Goal: Task Accomplishment & Management: Manage account settings

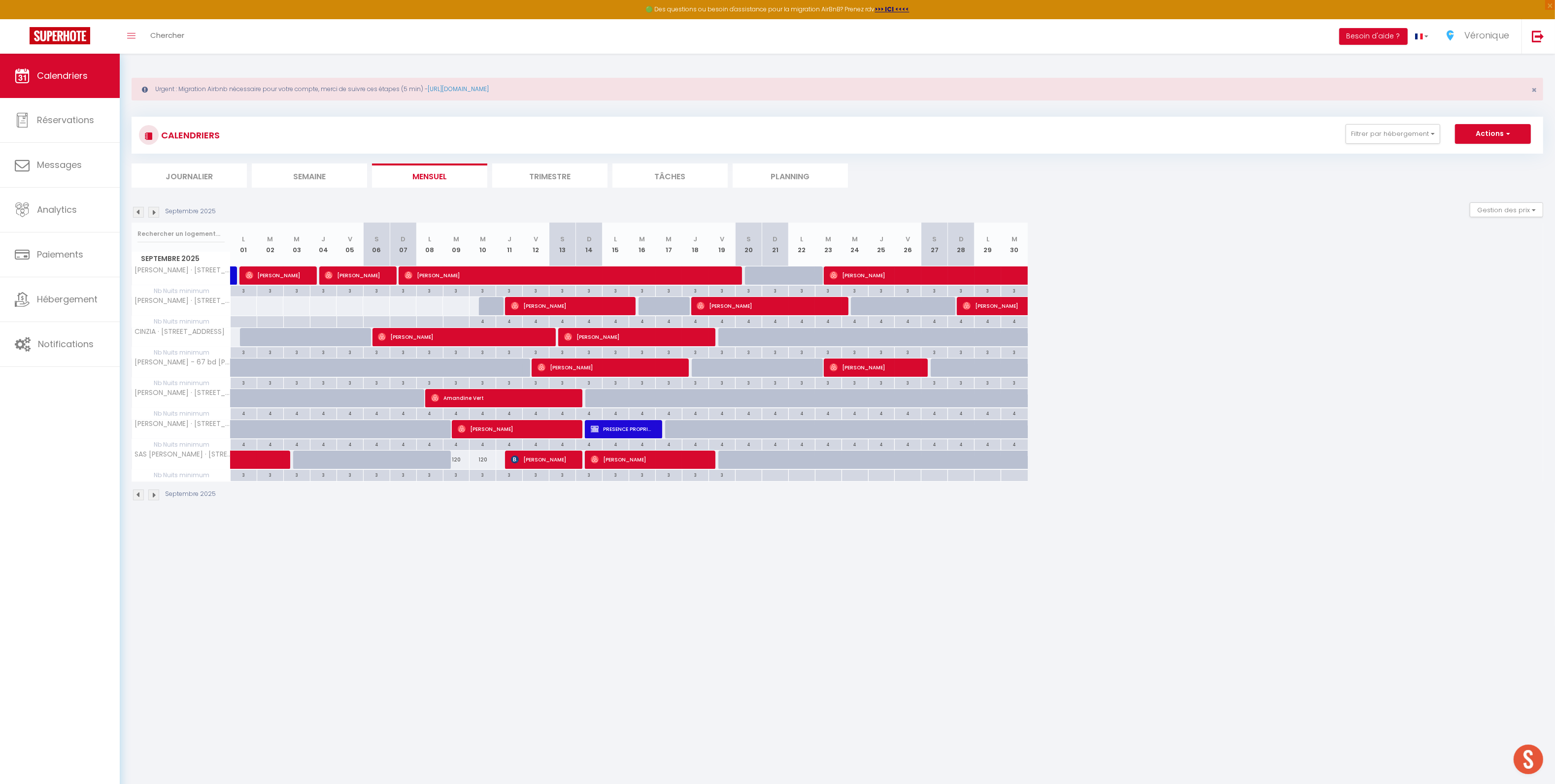
click at [196, 177] on li "Journalier" at bounding box center [189, 176] width 115 height 24
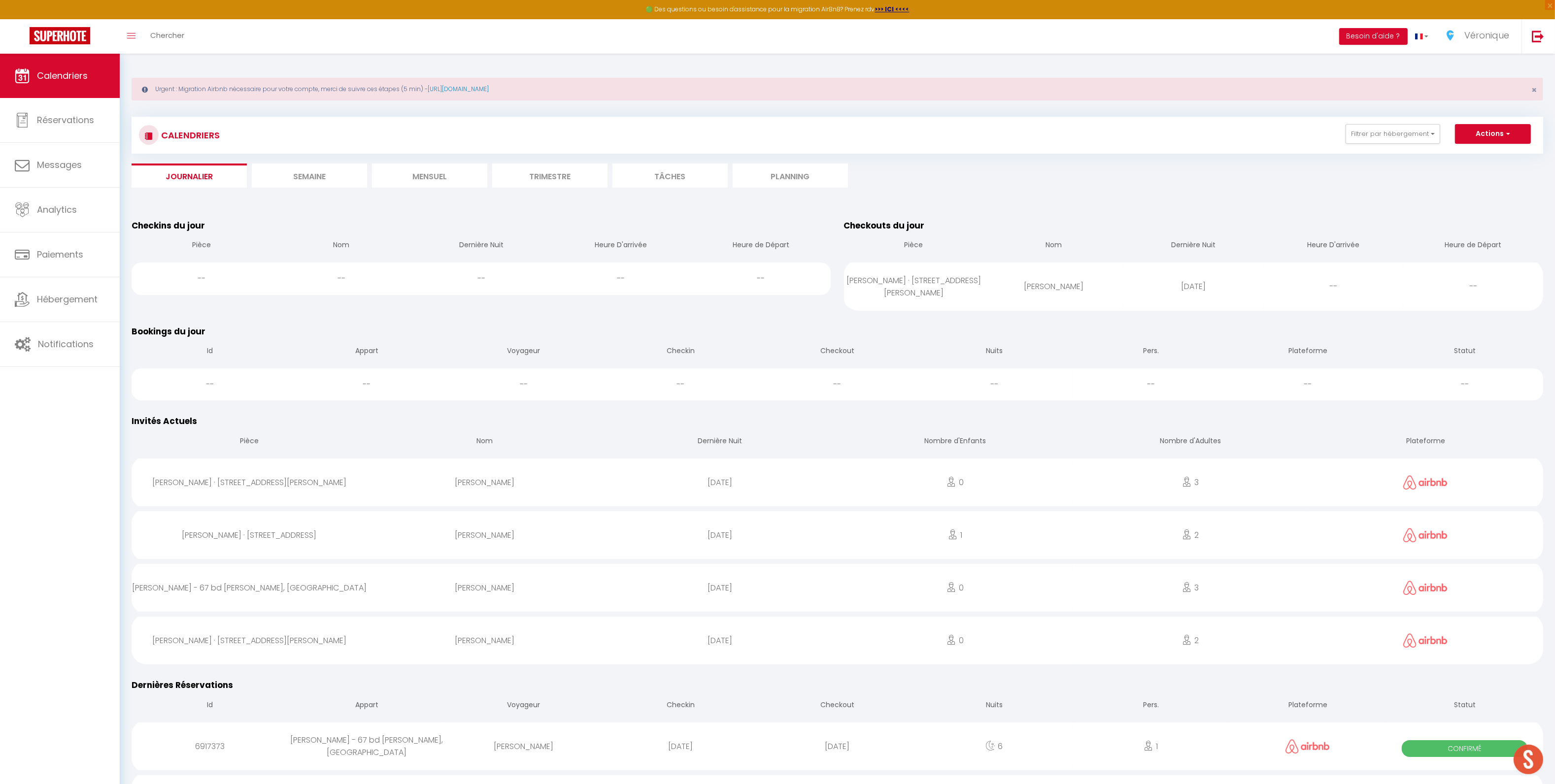
click at [422, 175] on li "Mensuel" at bounding box center [429, 176] width 115 height 24
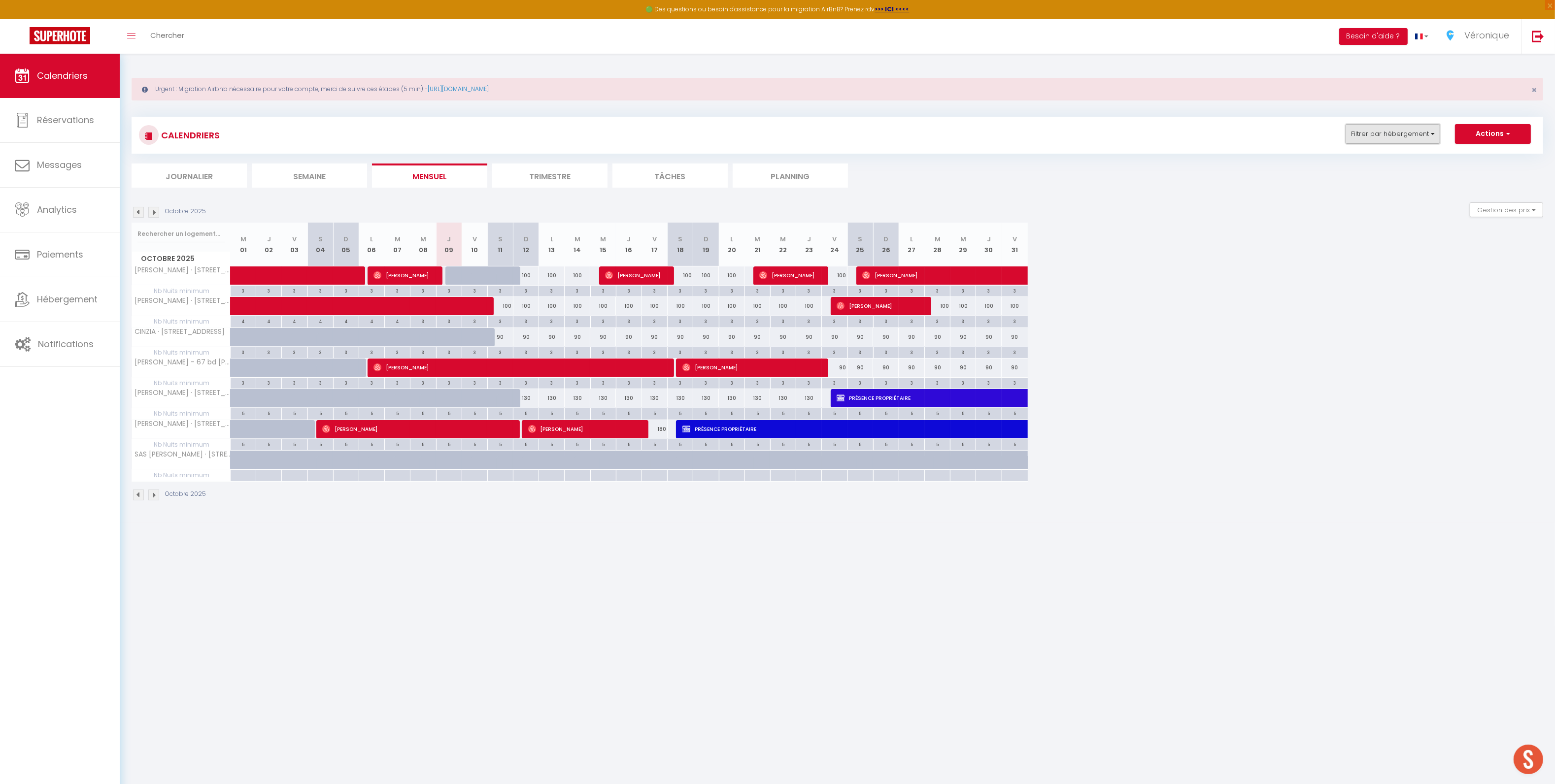
click at [1361, 142] on button "Filtrer par hébergement" at bounding box center [1393, 134] width 95 height 20
click at [1355, 179] on input "Tous" at bounding box center [1423, 177] width 148 height 10
checkbox input "true"
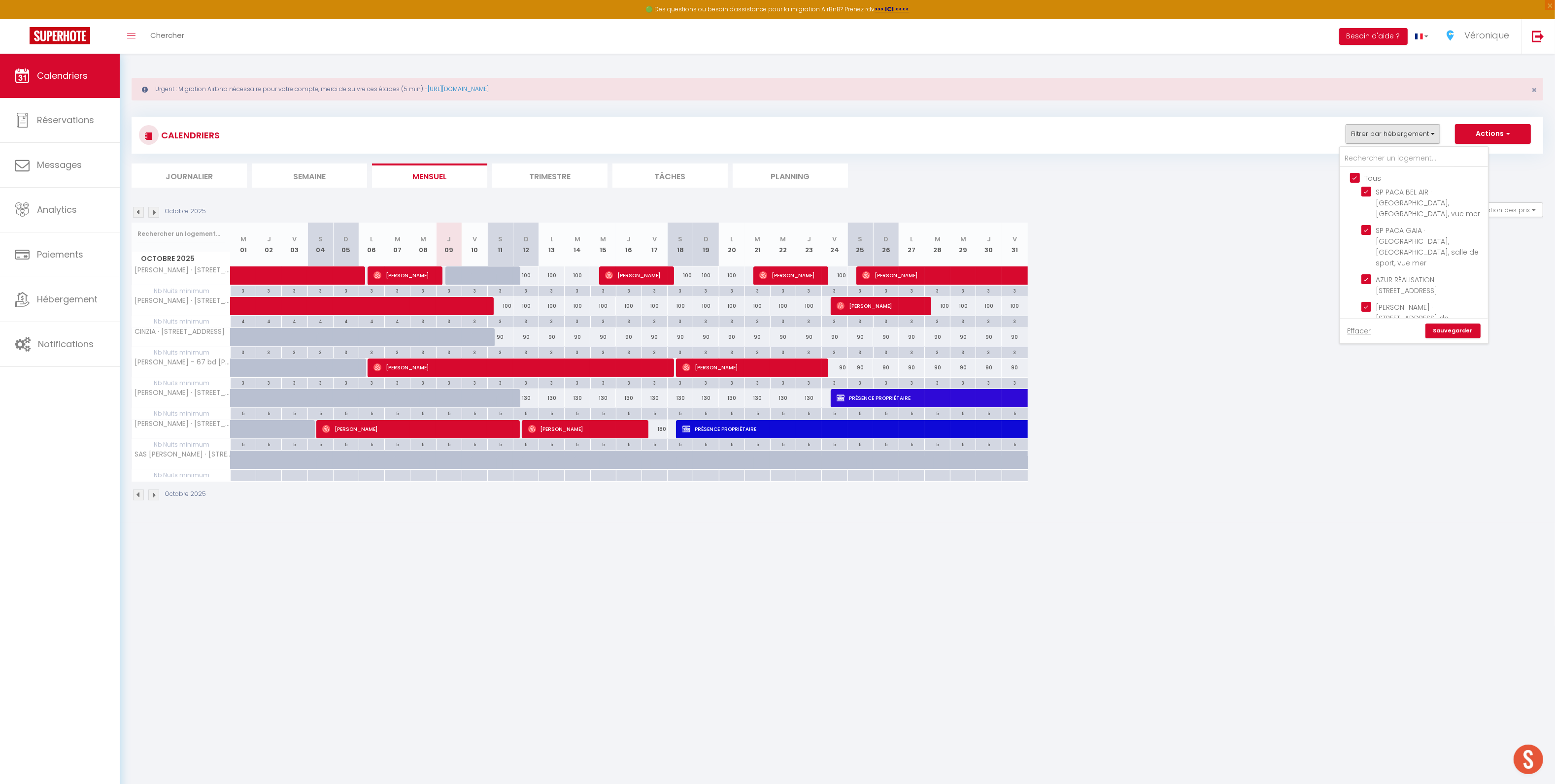
checkbox input "true"
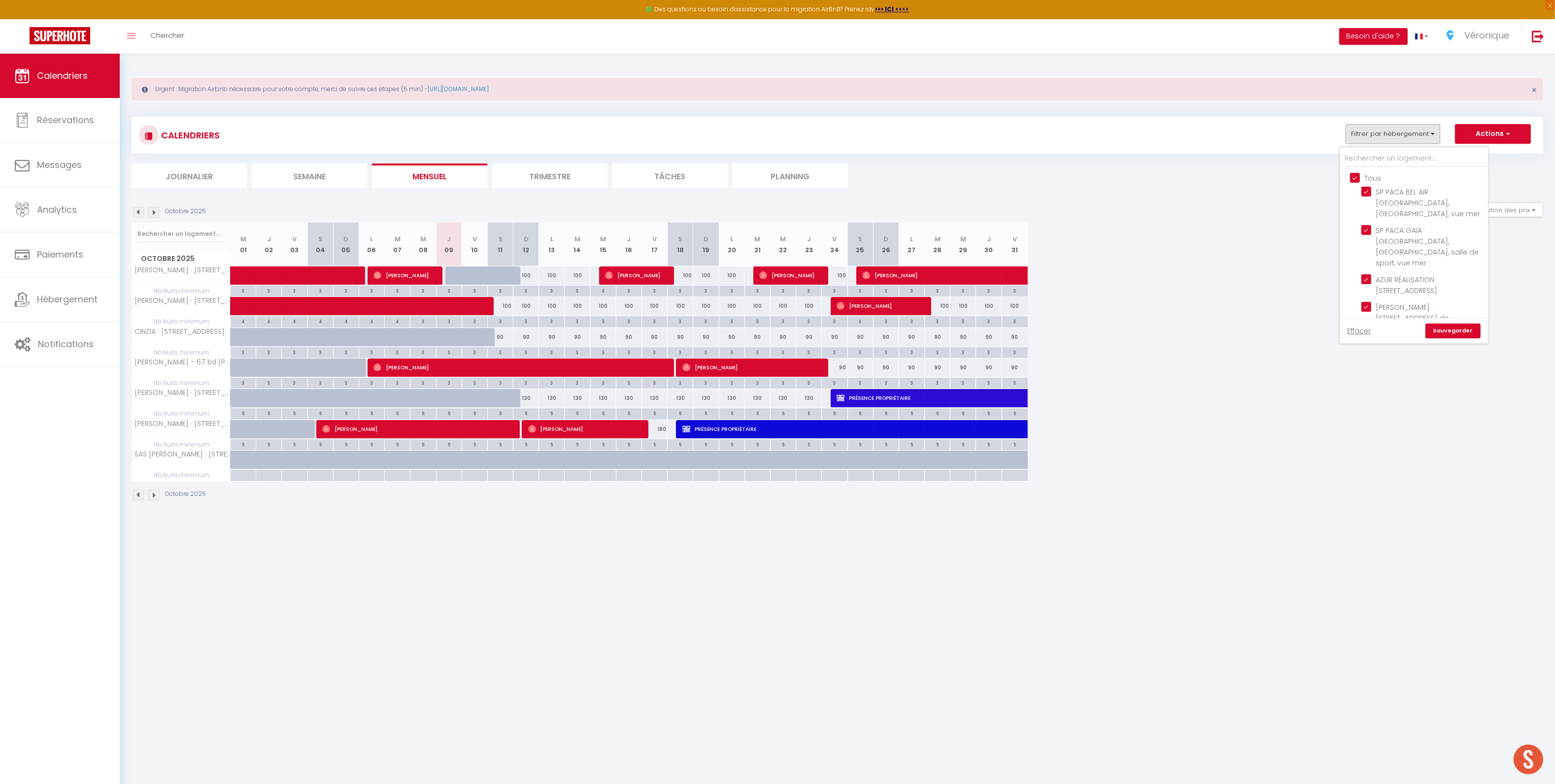
checkbox input "true"
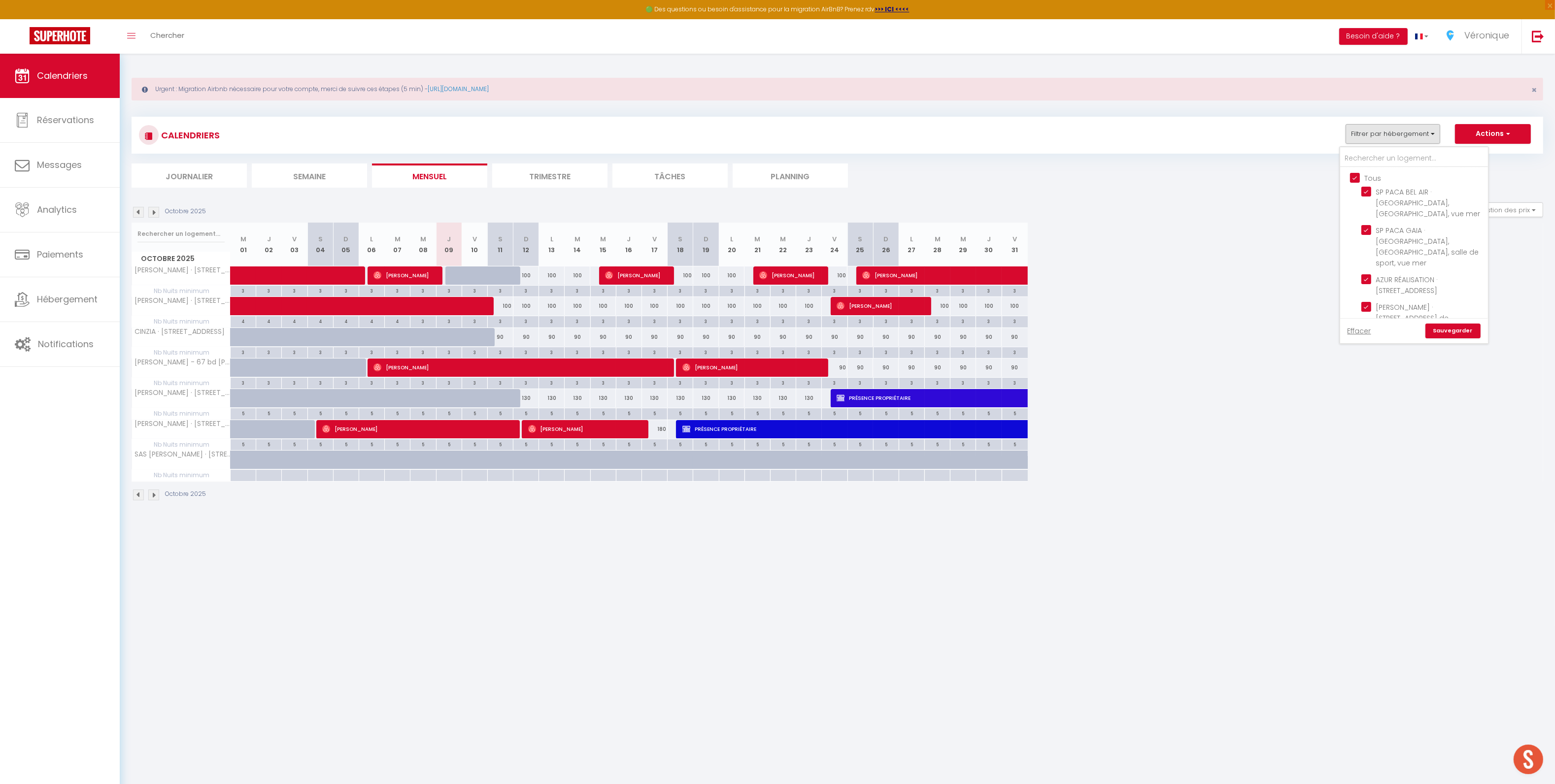
checkbox input "true"
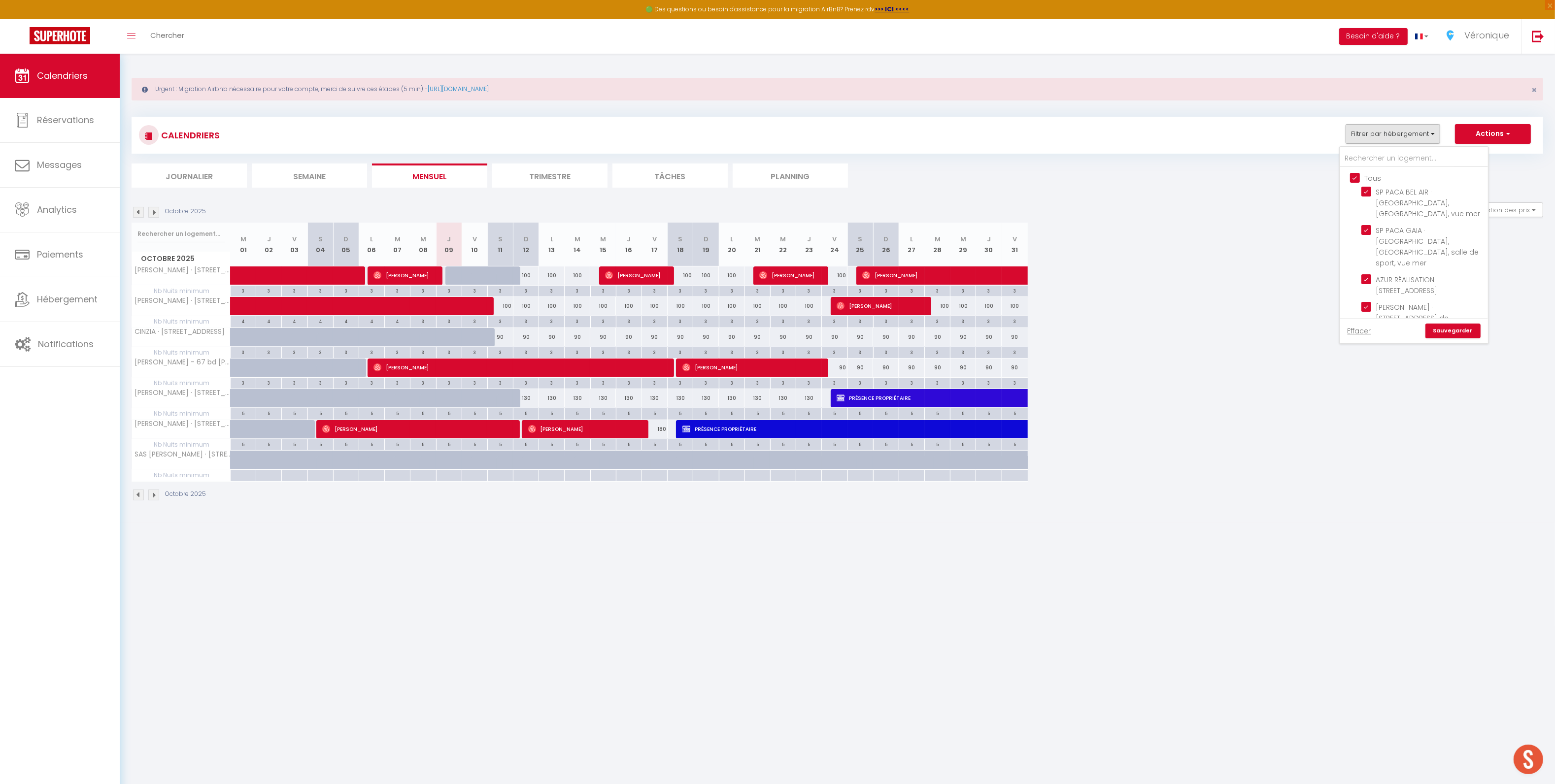
checkbox input "true"
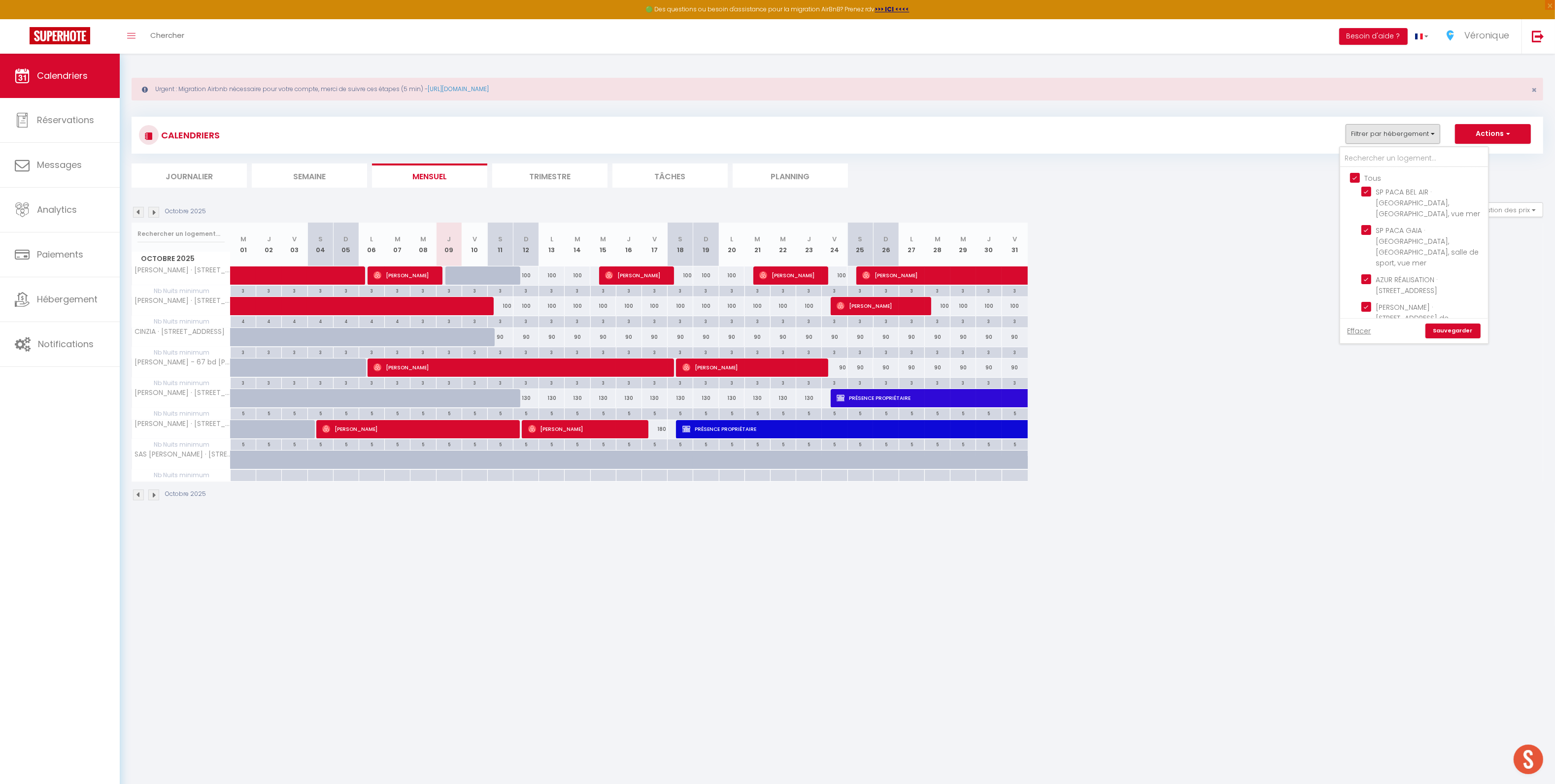
checkbox input "true"
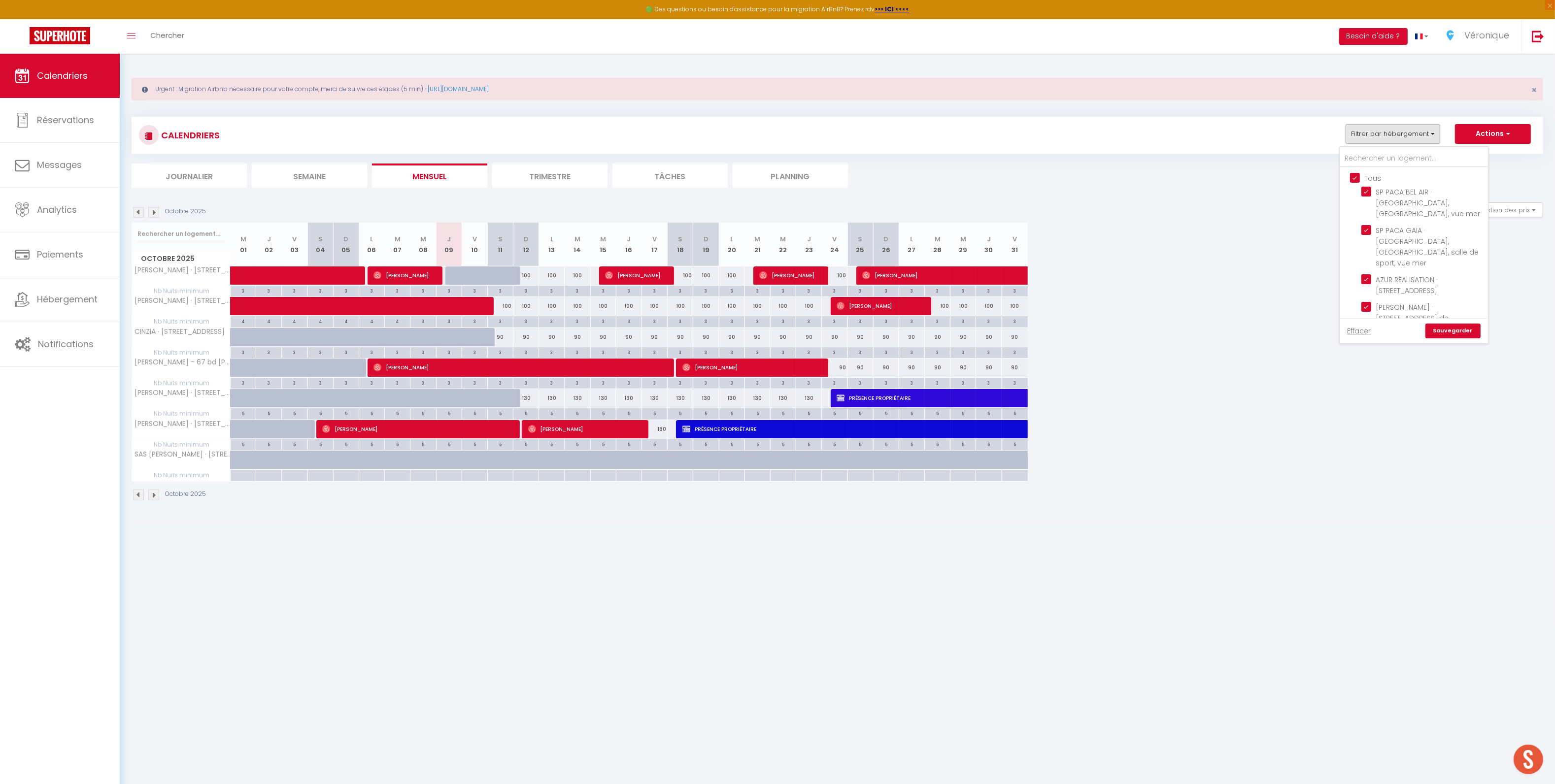
checkbox input "true"
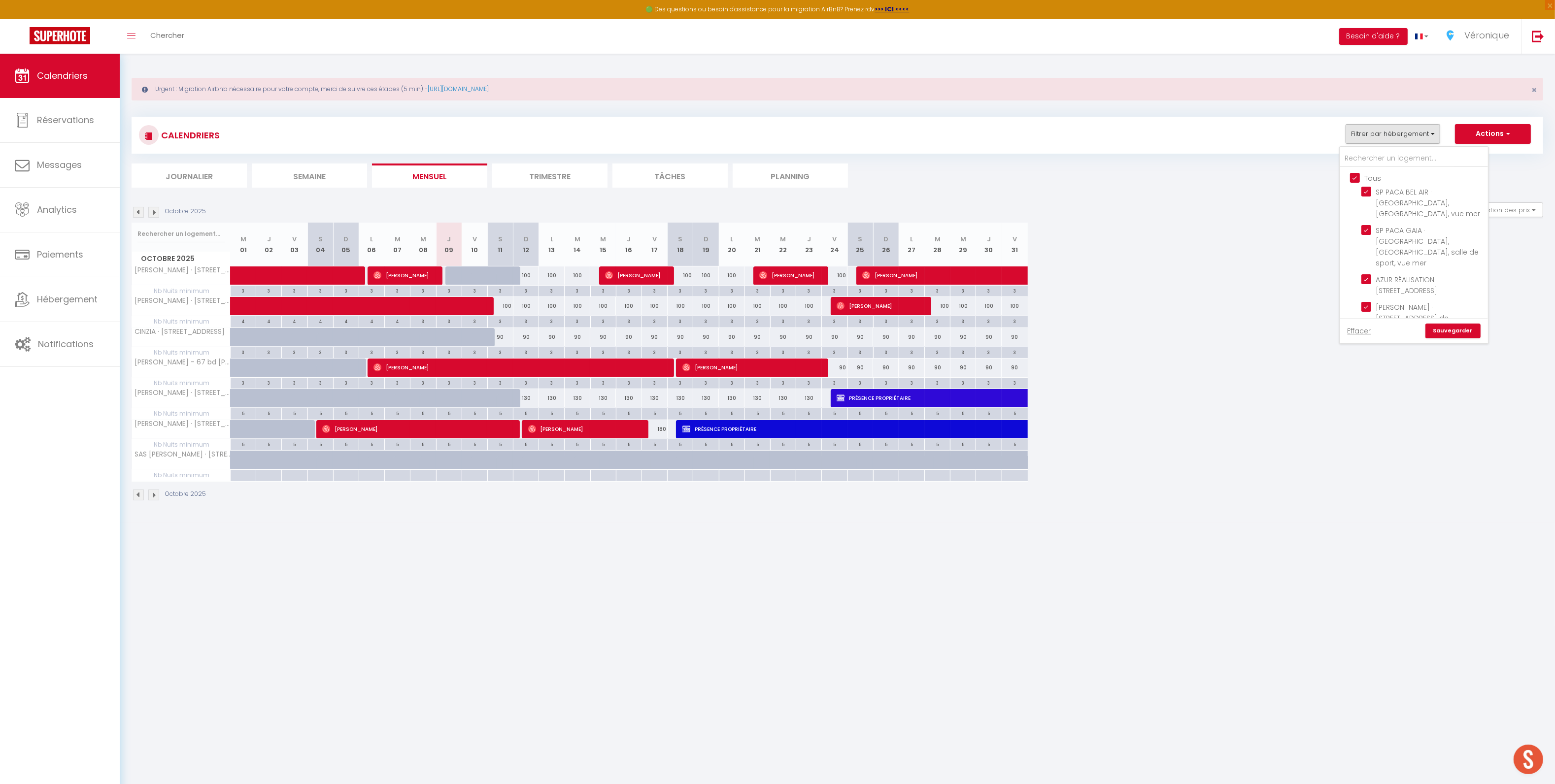
checkbox input "true"
click at [1446, 332] on link "Sauvegarder" at bounding box center [1452, 331] width 55 height 14
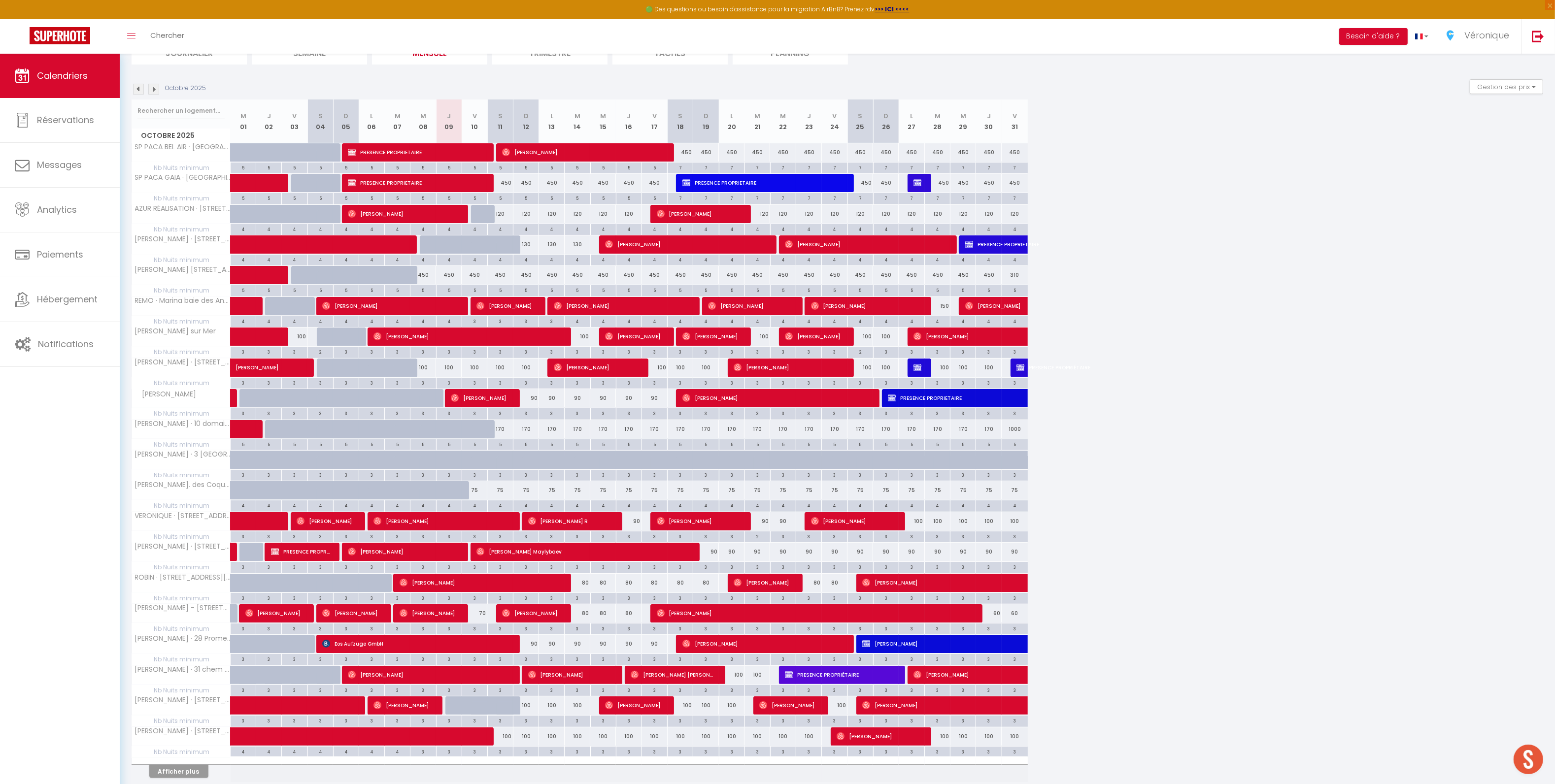
scroll to position [166, 0]
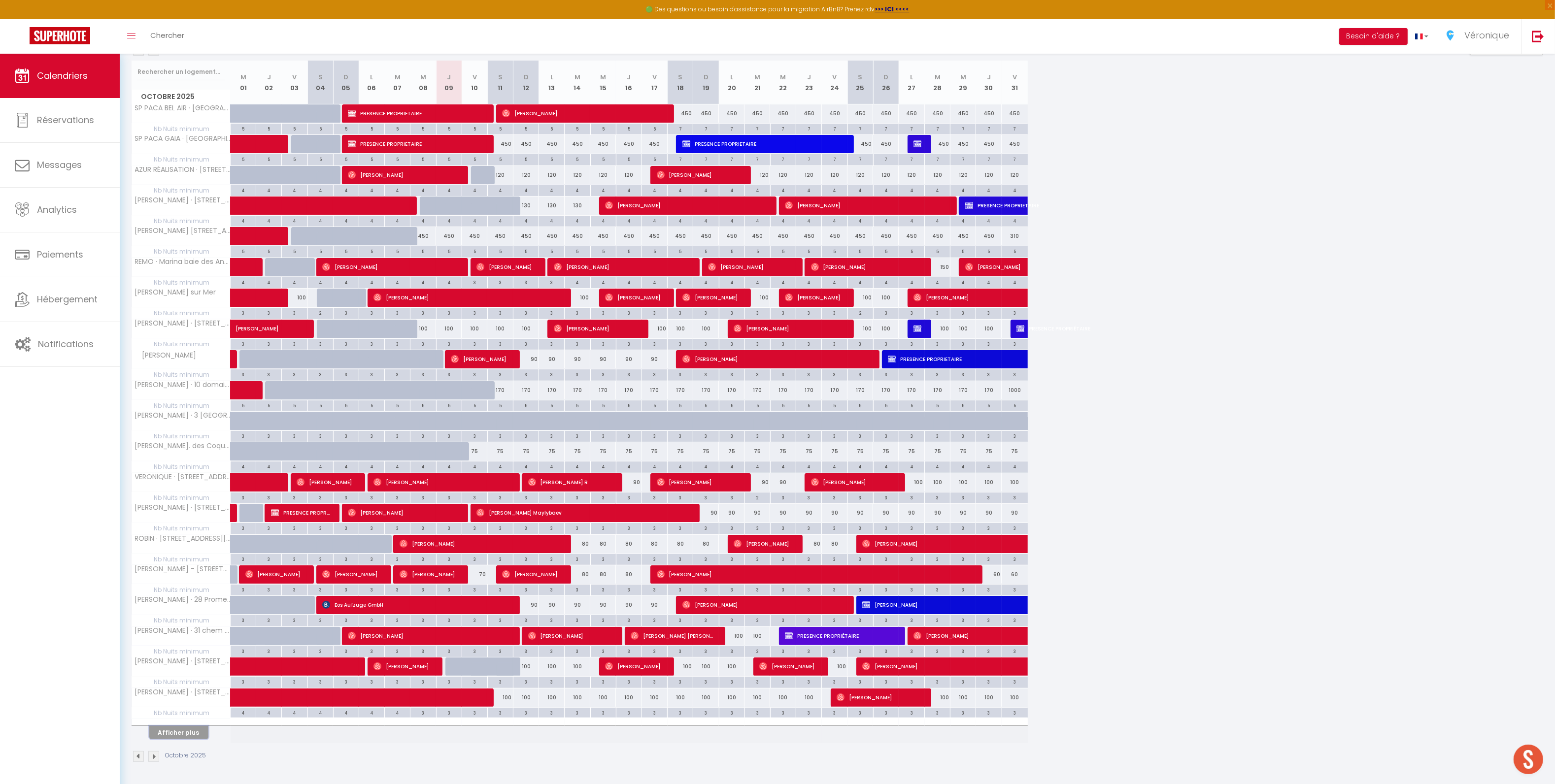
click at [192, 731] on button "Afficher plus" at bounding box center [179, 733] width 59 height 13
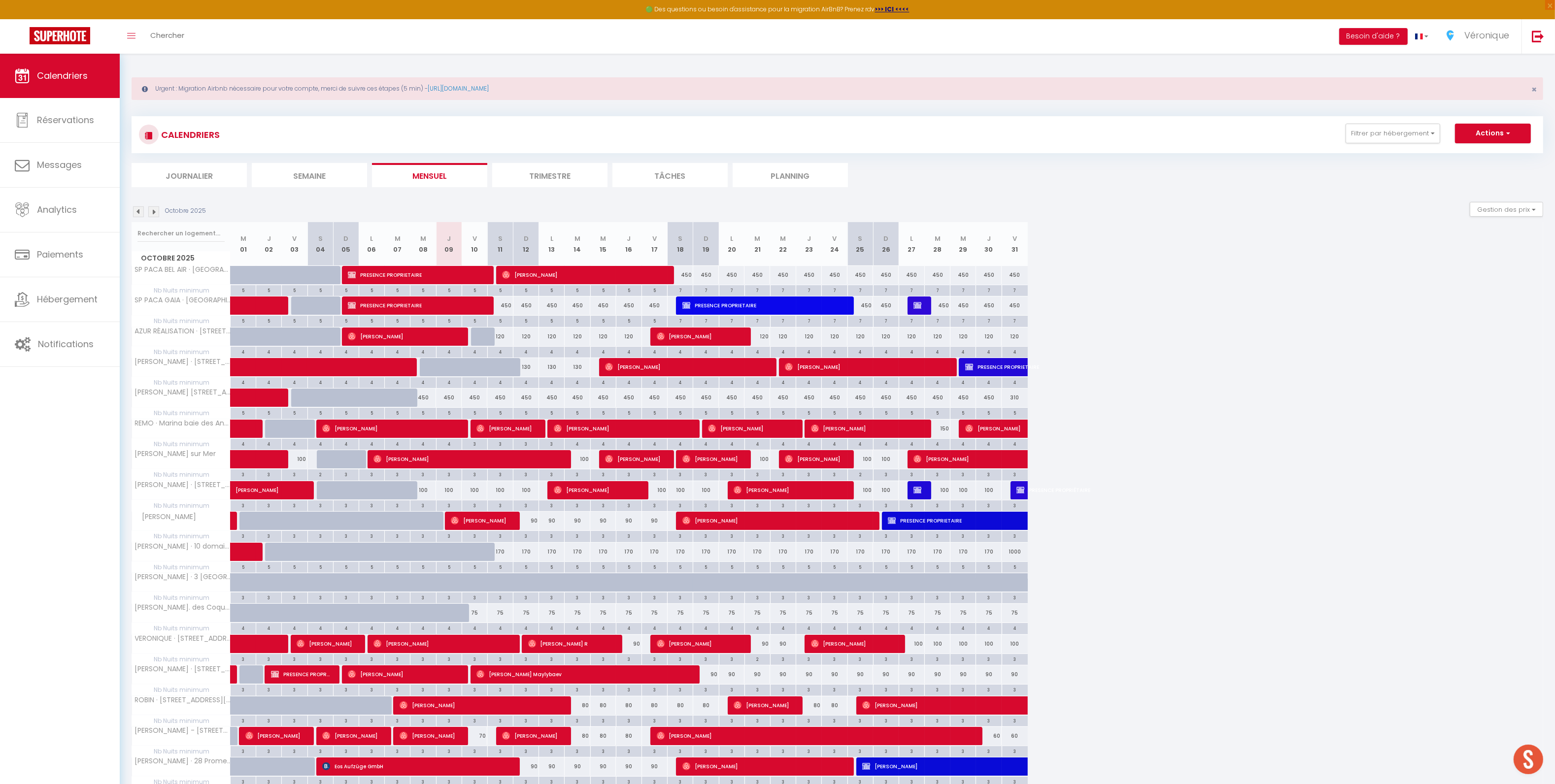
scroll to position [0, 0]
click at [1389, 138] on button "Filtrer par hébergement" at bounding box center [1393, 134] width 95 height 20
click at [1370, 145] on div "CALENDRIERS Filtrer par hébergement Tous SP PACA BEL AIR · [GEOGRAPHIC_DATA], p…" at bounding box center [837, 135] width 1397 height 22
click at [1368, 139] on button "Filtrer par hébergement" at bounding box center [1393, 134] width 95 height 20
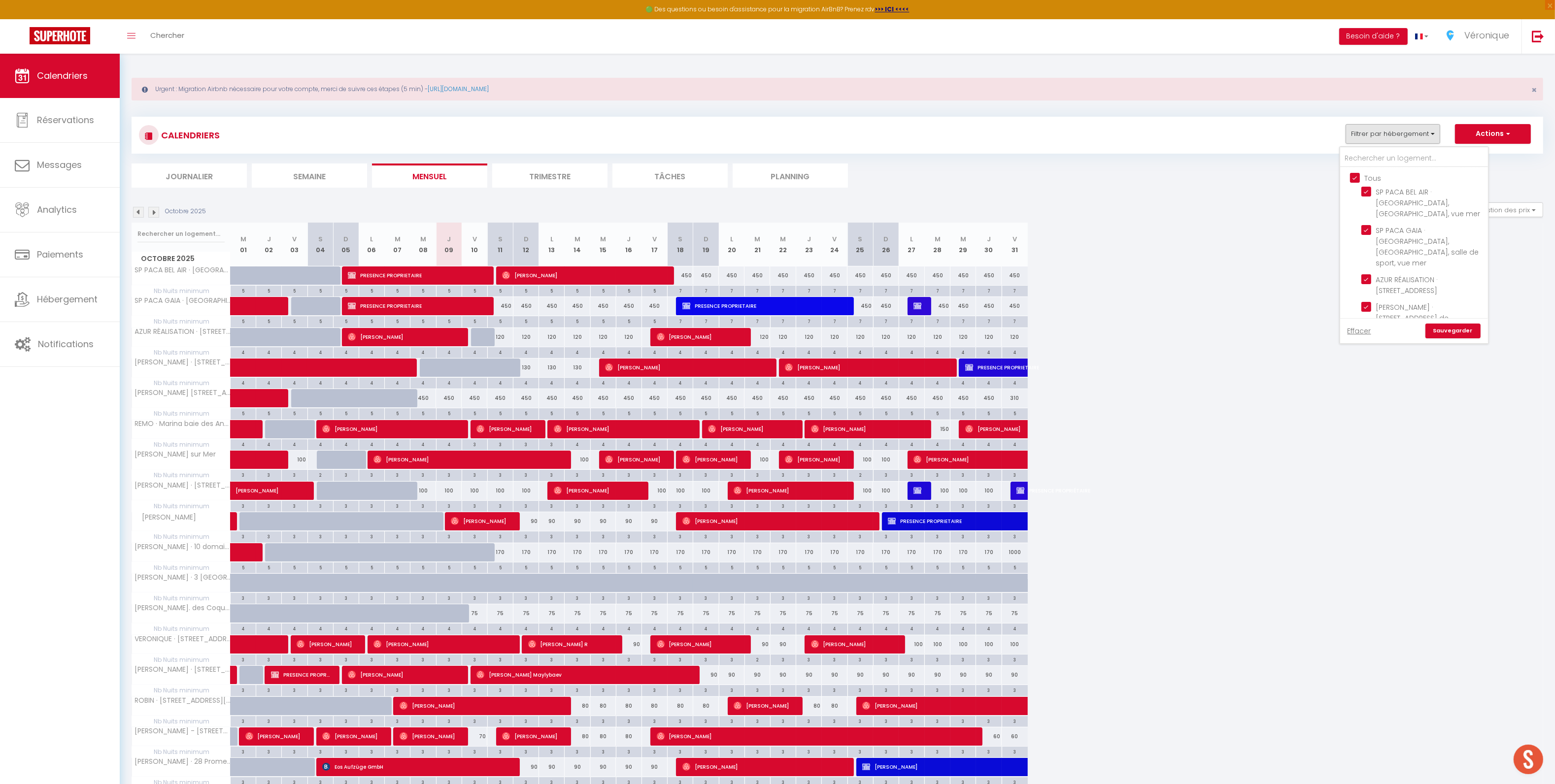
click at [1354, 177] on input "Tous" at bounding box center [1423, 177] width 148 height 10
checkbox input "false"
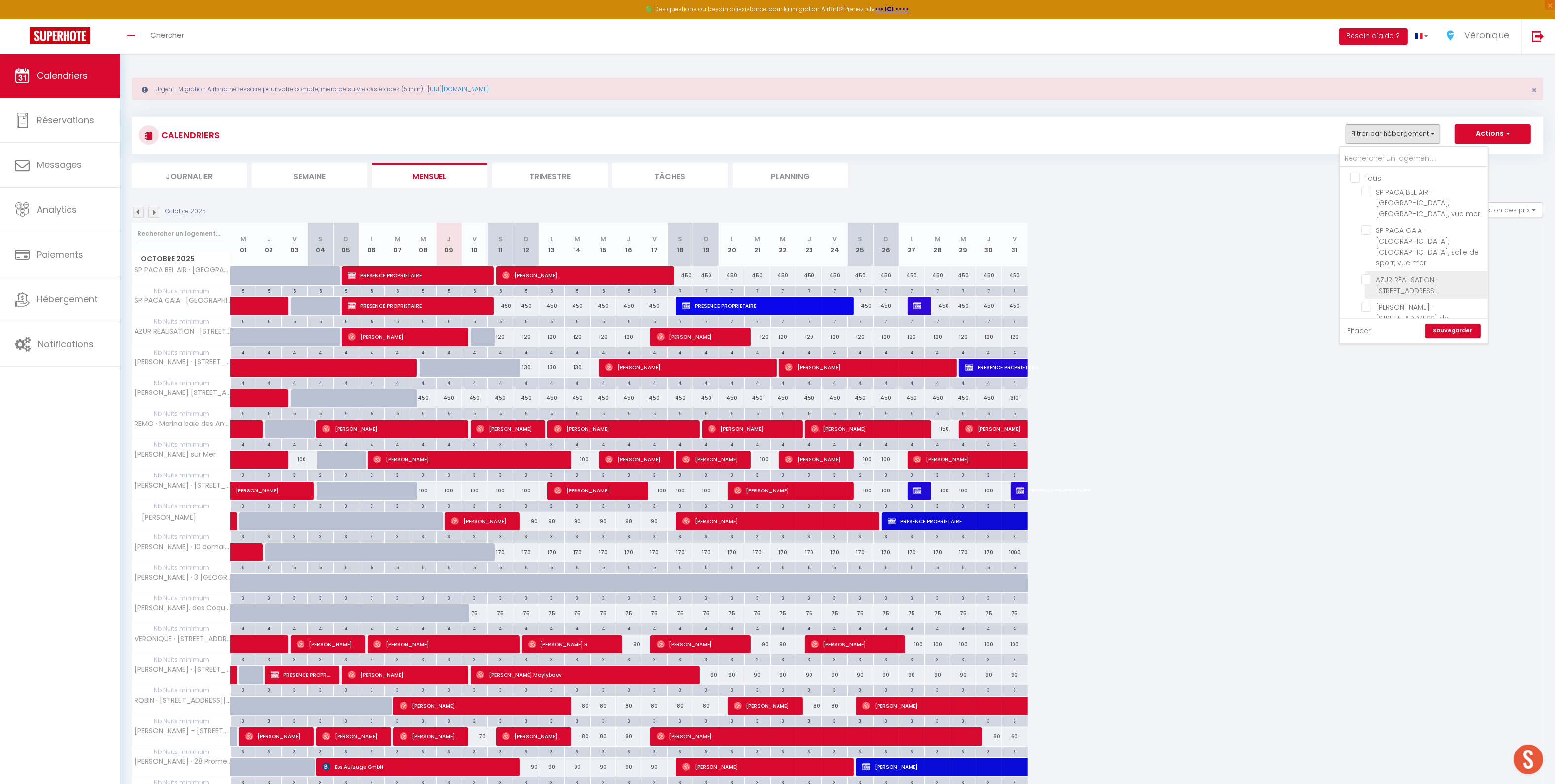
checkbox input "false"
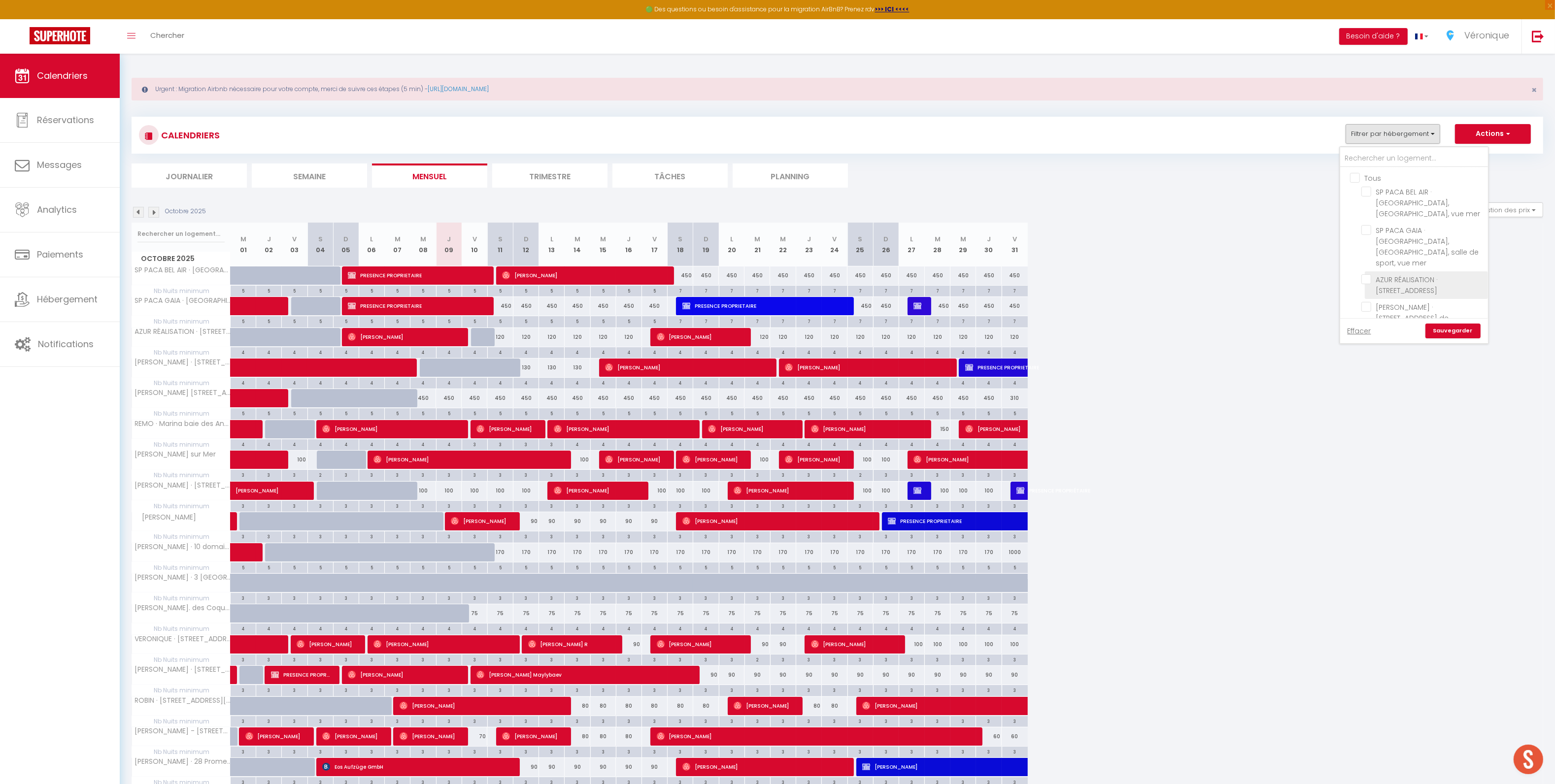
checkbox input "false"
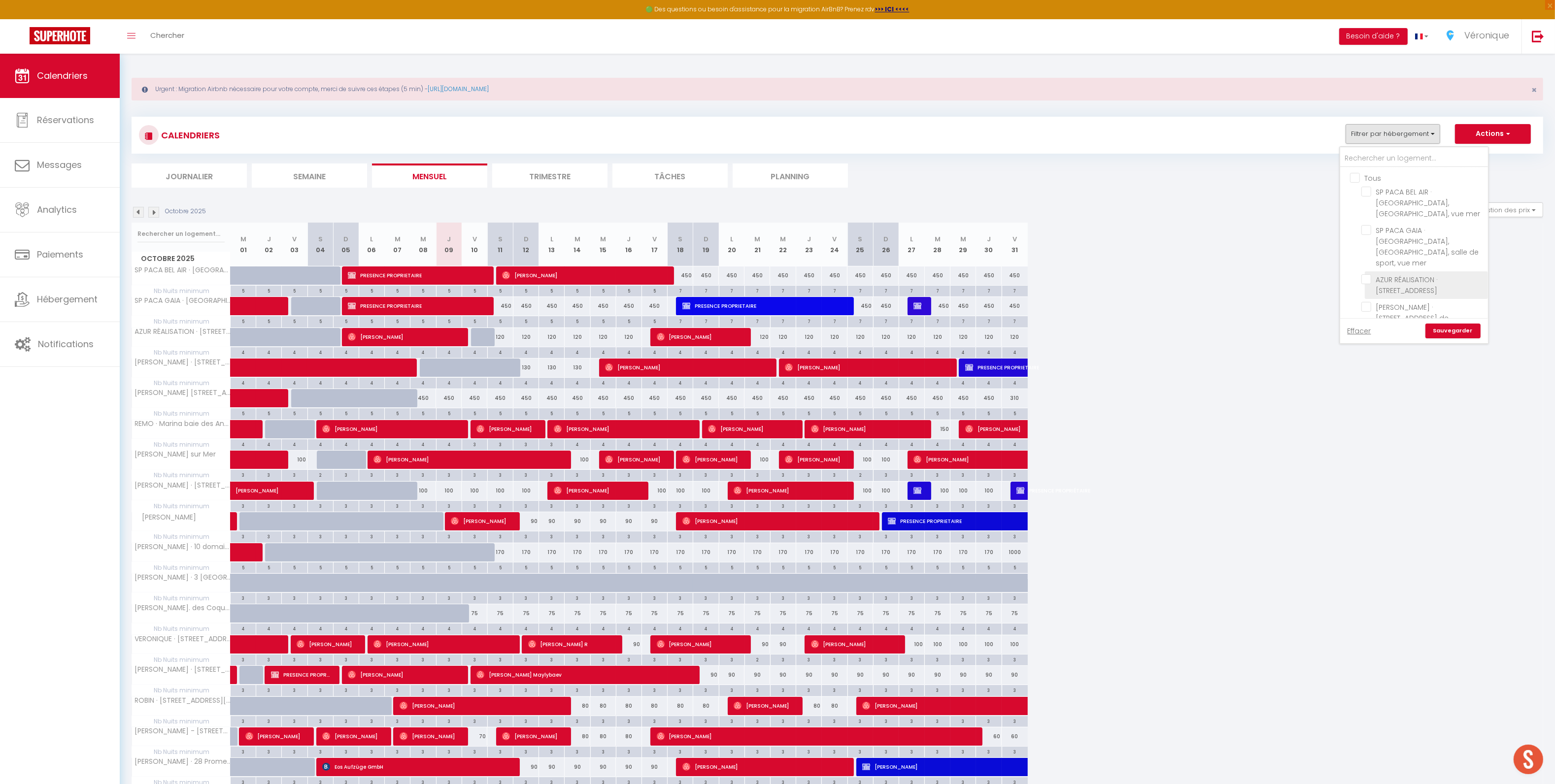
checkbox input "false"
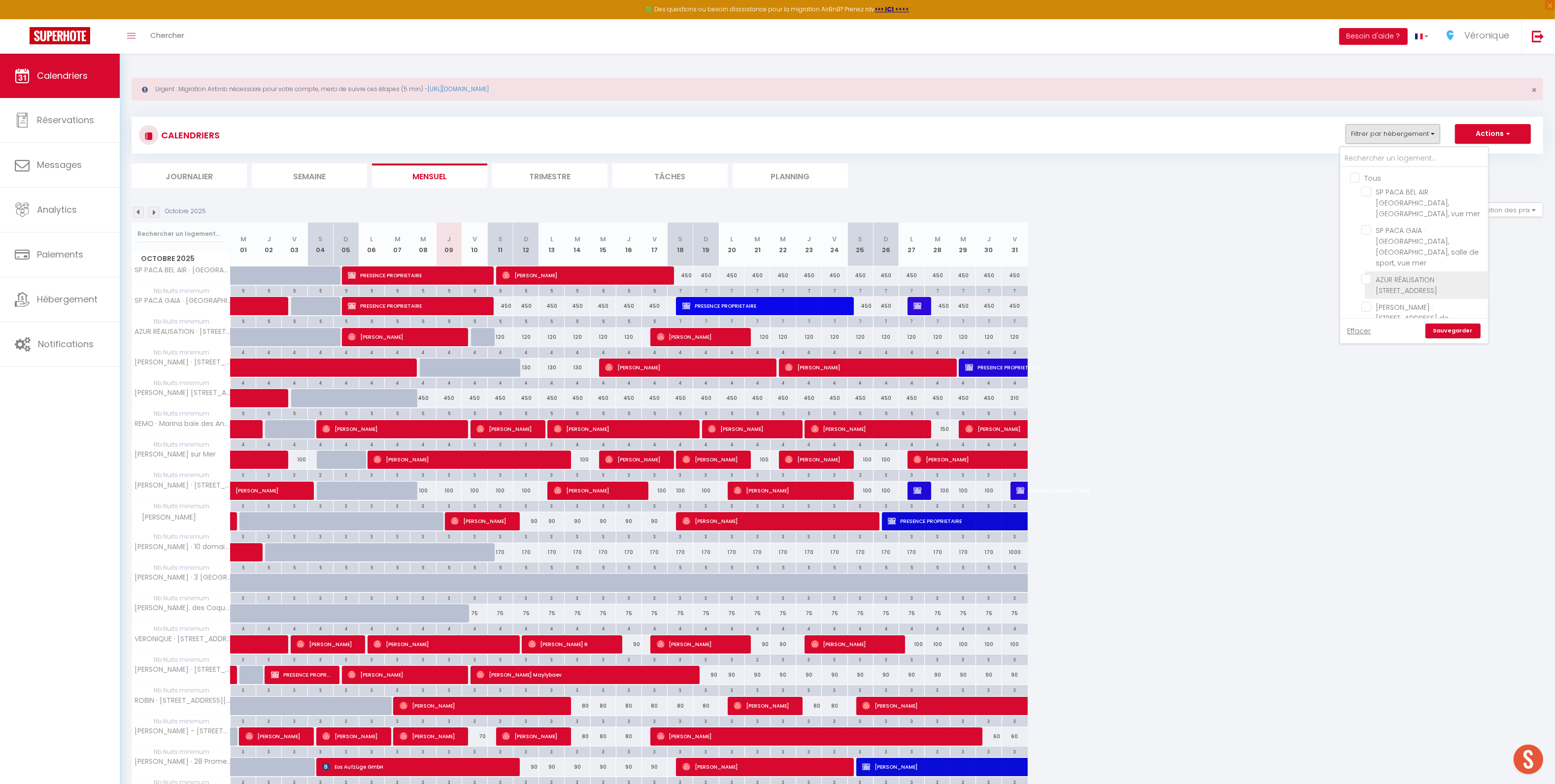
checkbox input "false"
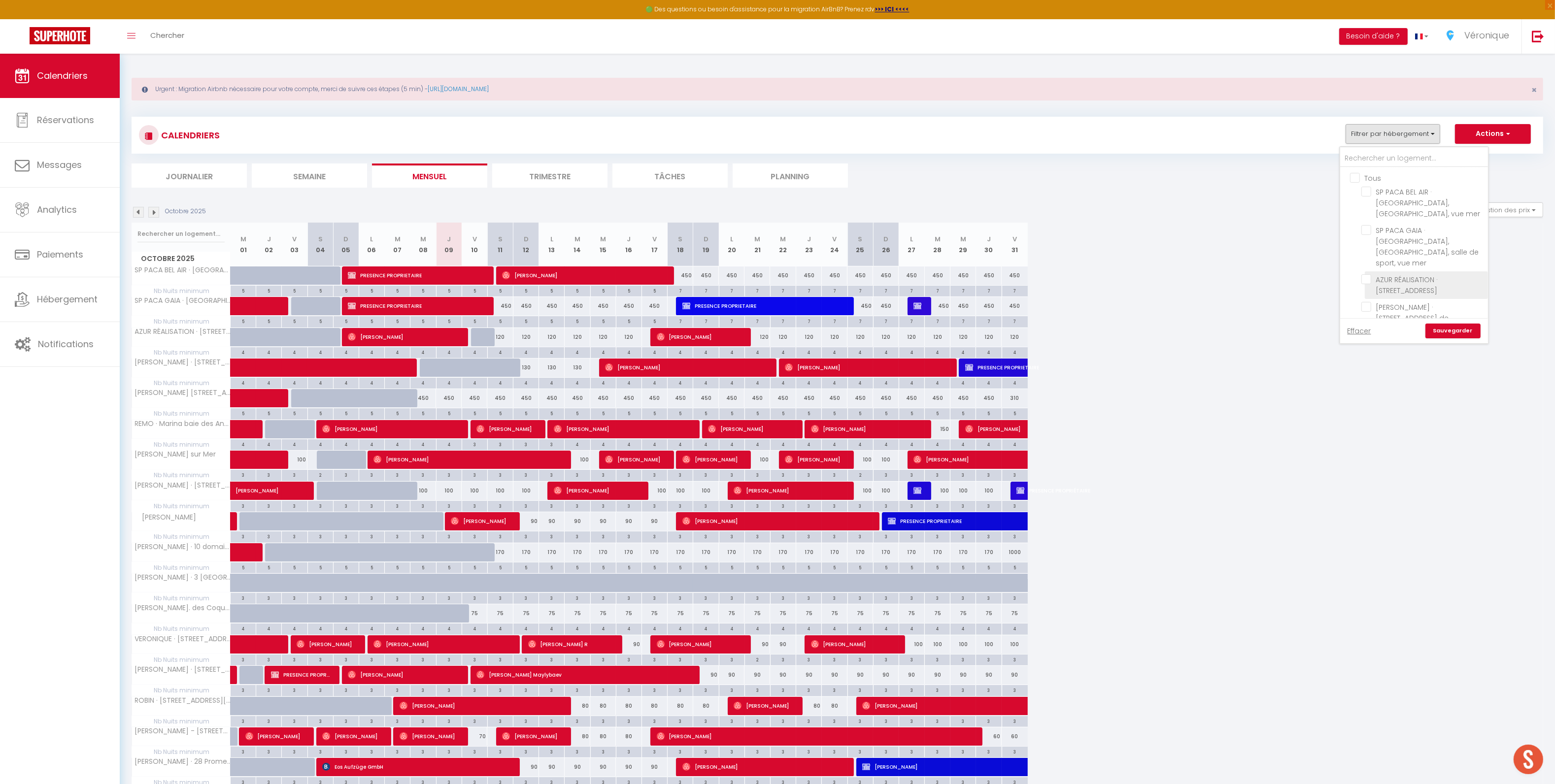
checkbox input "false"
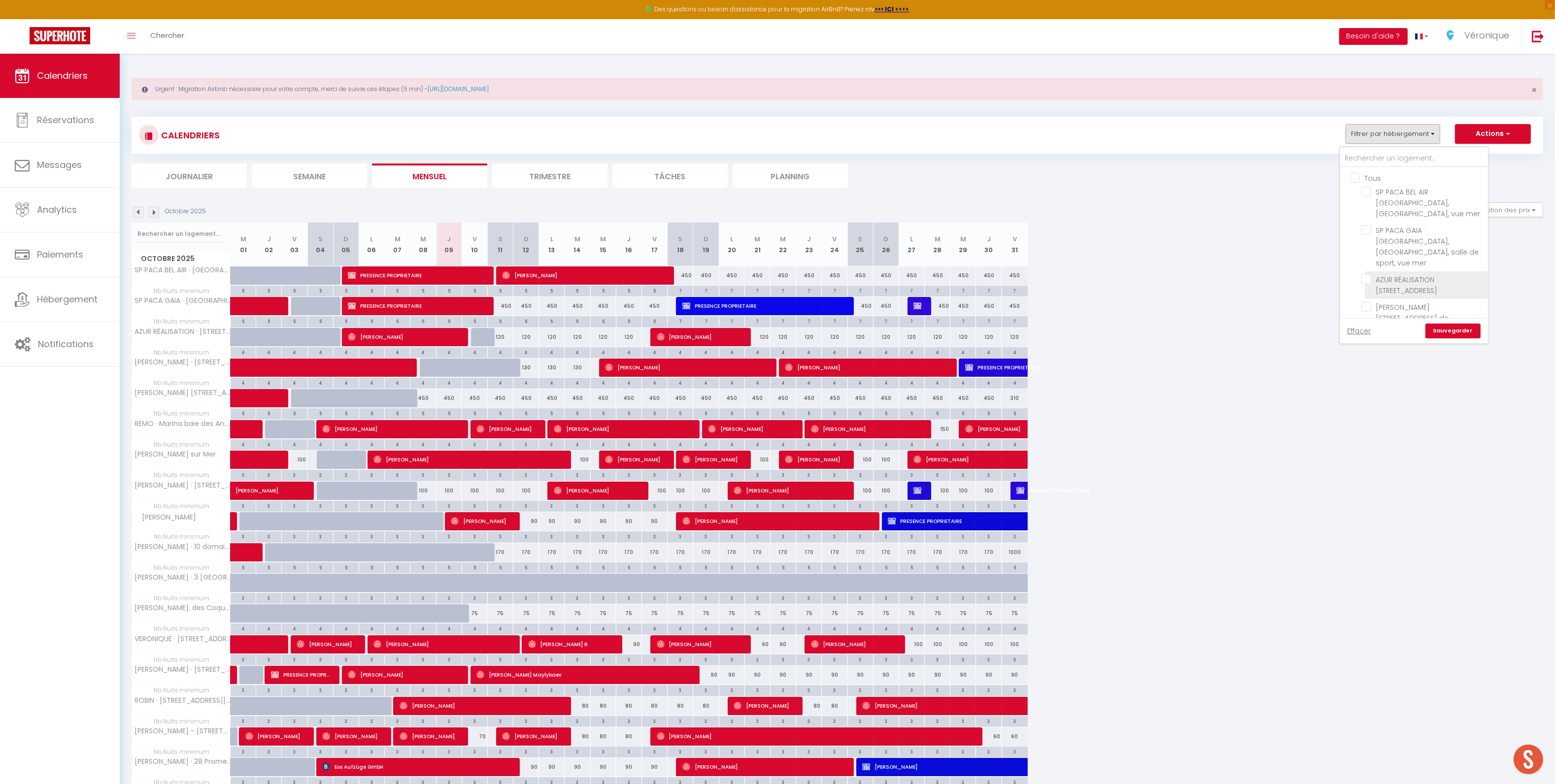
checkbox input "false"
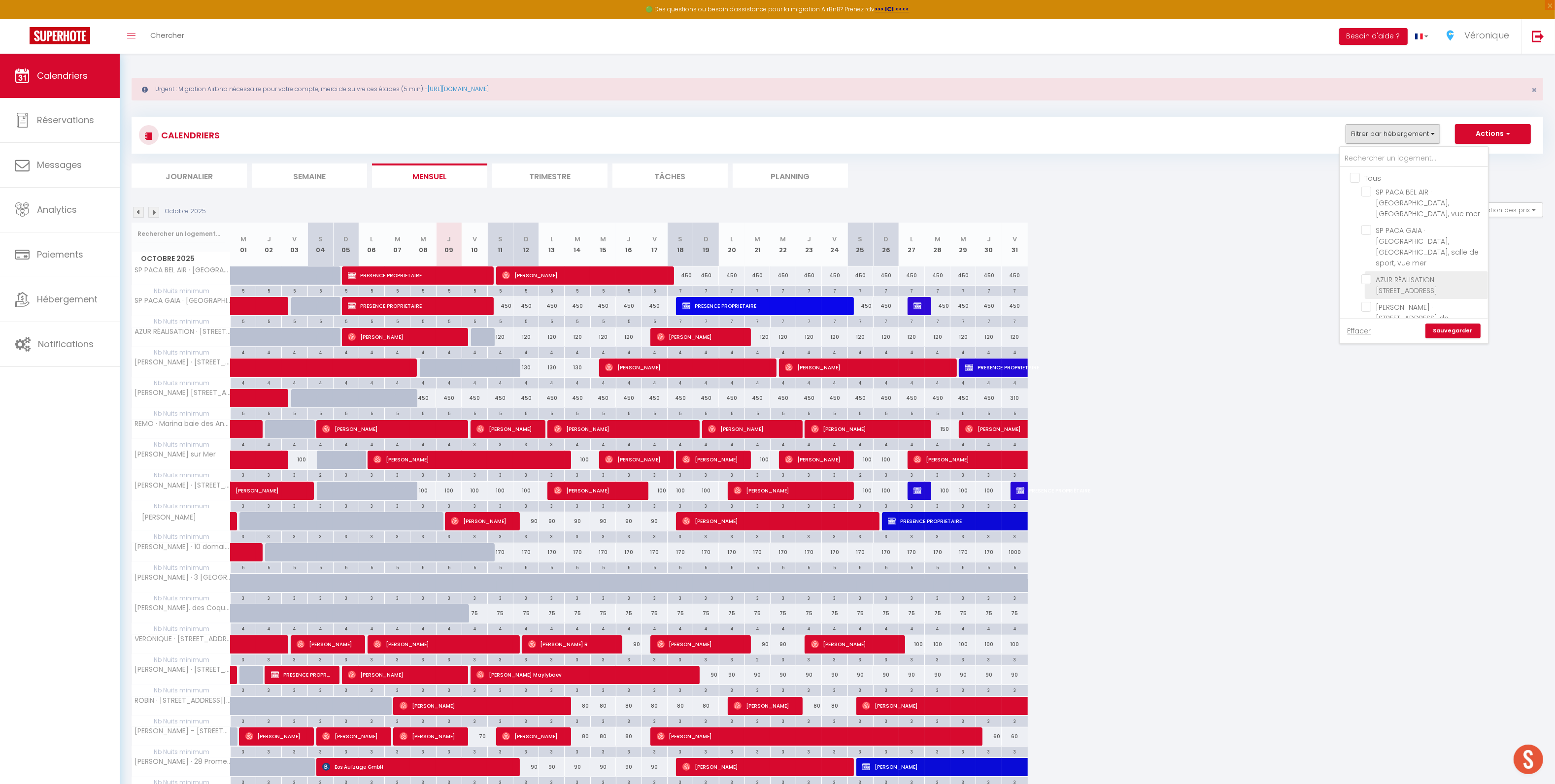
checkbox input "false"
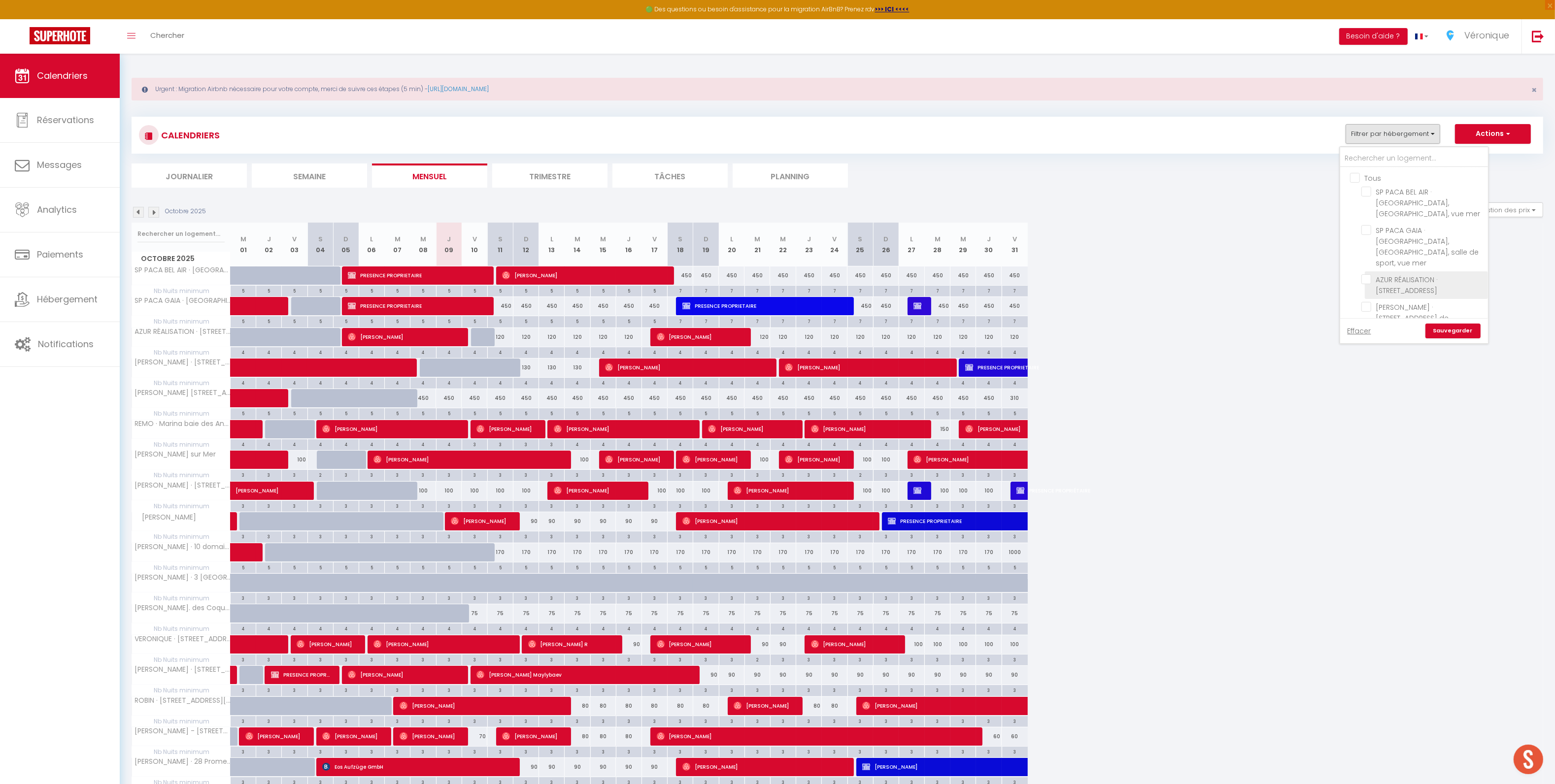
checkbox input "false"
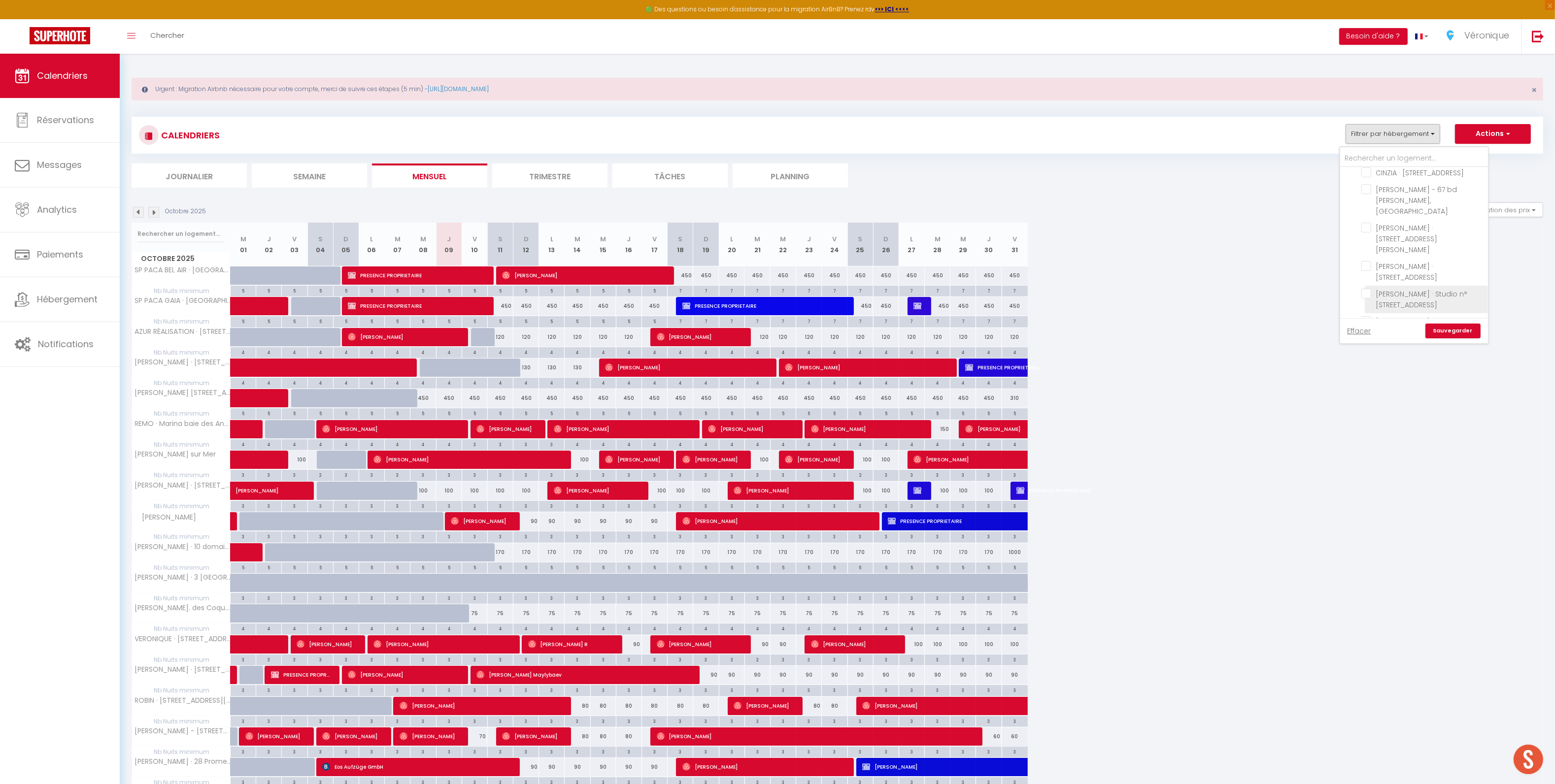
scroll to position [666, 0]
click at [1368, 261] on input "[PERSON_NAME] · Studio n°[STREET_ADDRESS]" at bounding box center [1423, 266] width 123 height 10
checkbox input "true"
click at [1367, 288] on input "[PERSON_NAME] · Studio n°2 - 91 promenade de [GEOGRAPHIC_DATA] - [GEOGRAPHIC_DA…" at bounding box center [1423, 293] width 123 height 10
checkbox input "true"
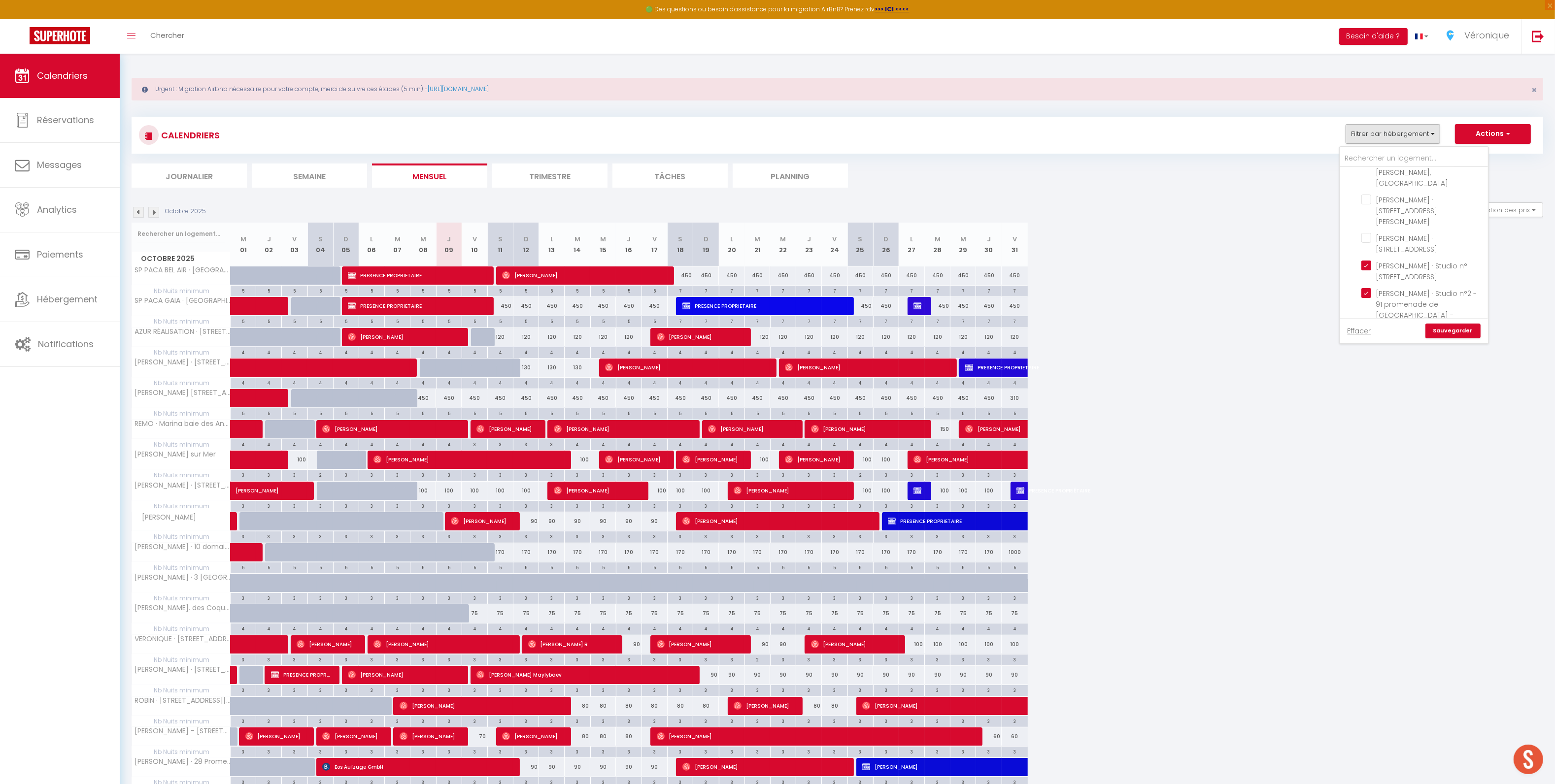
click at [1364, 337] on input "[PERSON_NAME] · Studio n°[STREET_ADDRESS]" at bounding box center [1423, 342] width 123 height 10
checkbox input "true"
click at [1368, 347] on input "[PERSON_NAME] · Studio n°[STREET_ADDRESS]" at bounding box center [1423, 352] width 123 height 10
checkbox input "true"
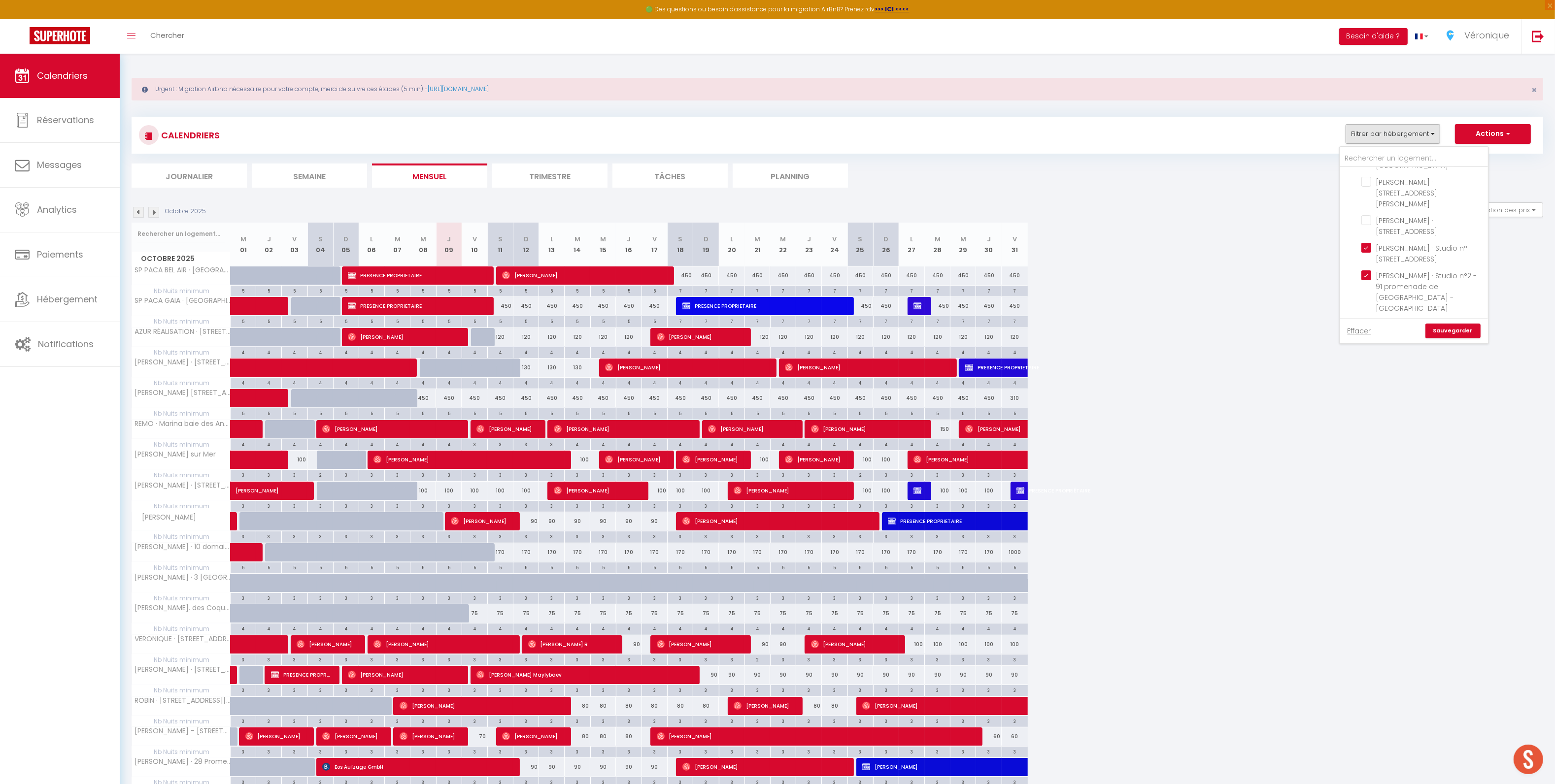
click at [1459, 328] on link "Sauvegarder" at bounding box center [1452, 331] width 55 height 14
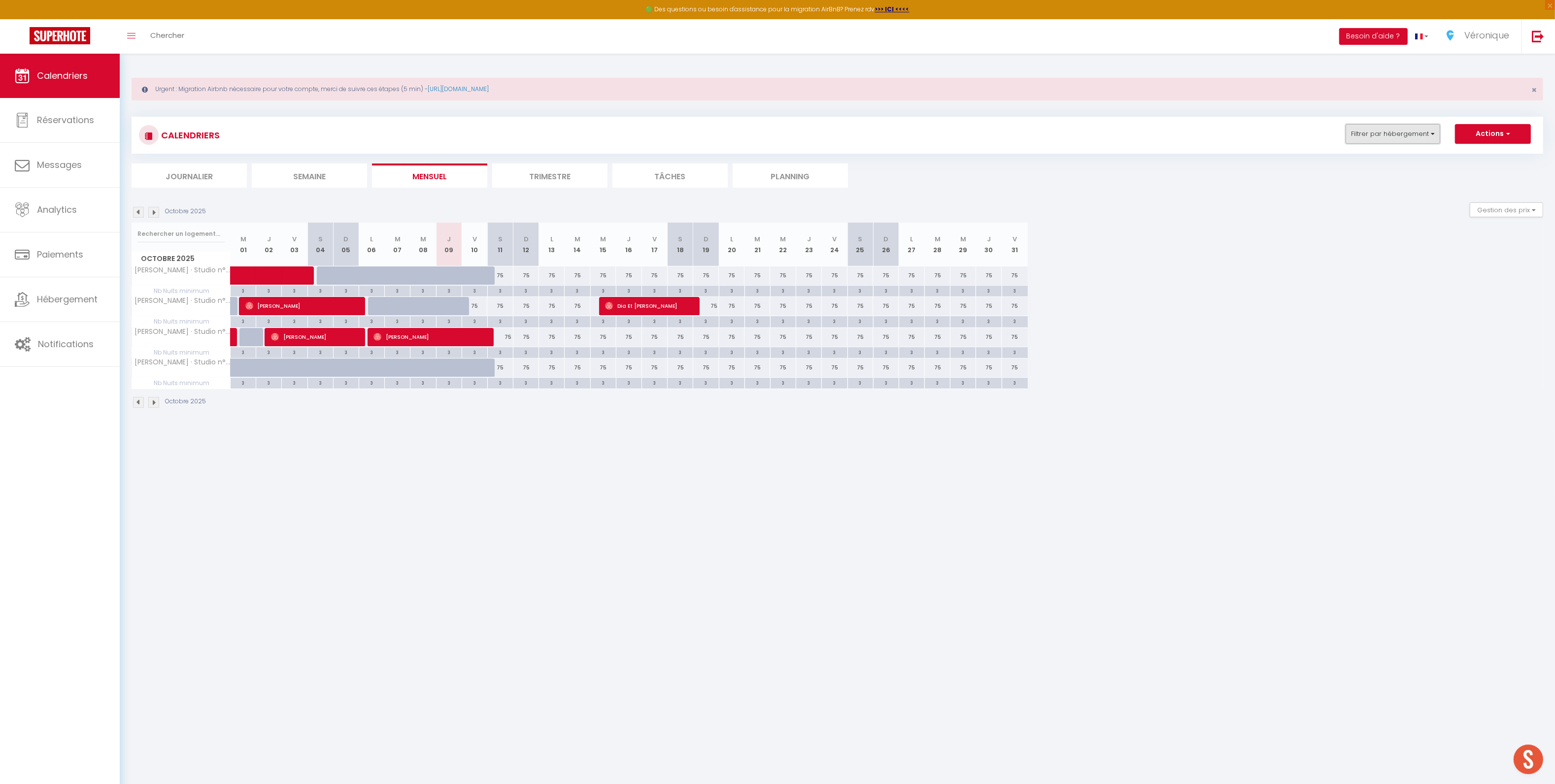
click at [1367, 136] on button "Filtrer par hébergement" at bounding box center [1393, 134] width 95 height 20
click at [75, 75] on span "Calendriers" at bounding box center [62, 75] width 51 height 12
click at [1379, 137] on button "Filtrer par hébergement" at bounding box center [1393, 134] width 95 height 20
click at [1362, 177] on input "Tous" at bounding box center [1423, 177] width 148 height 10
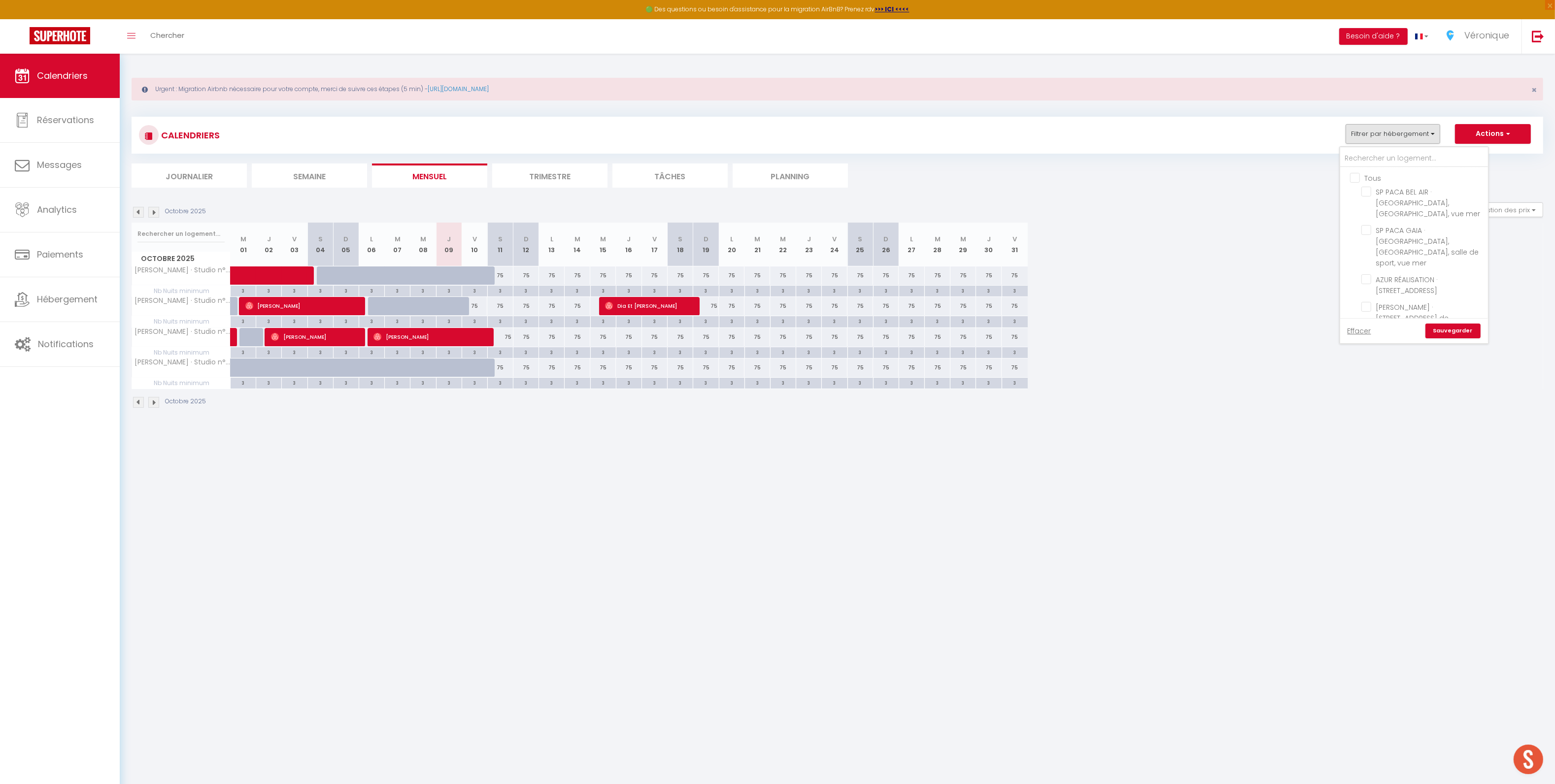
checkbox input "true"
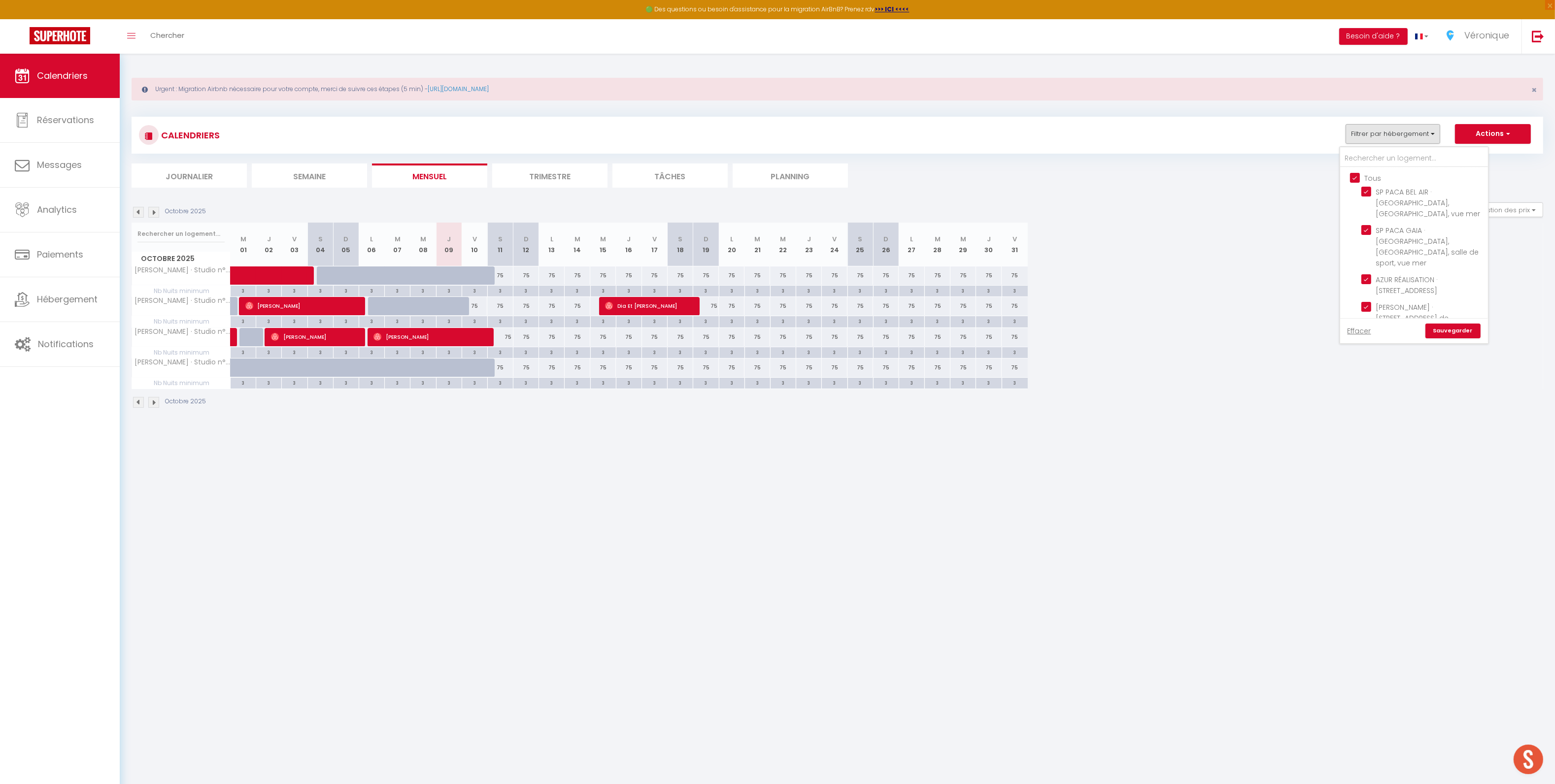
checkbox input "true"
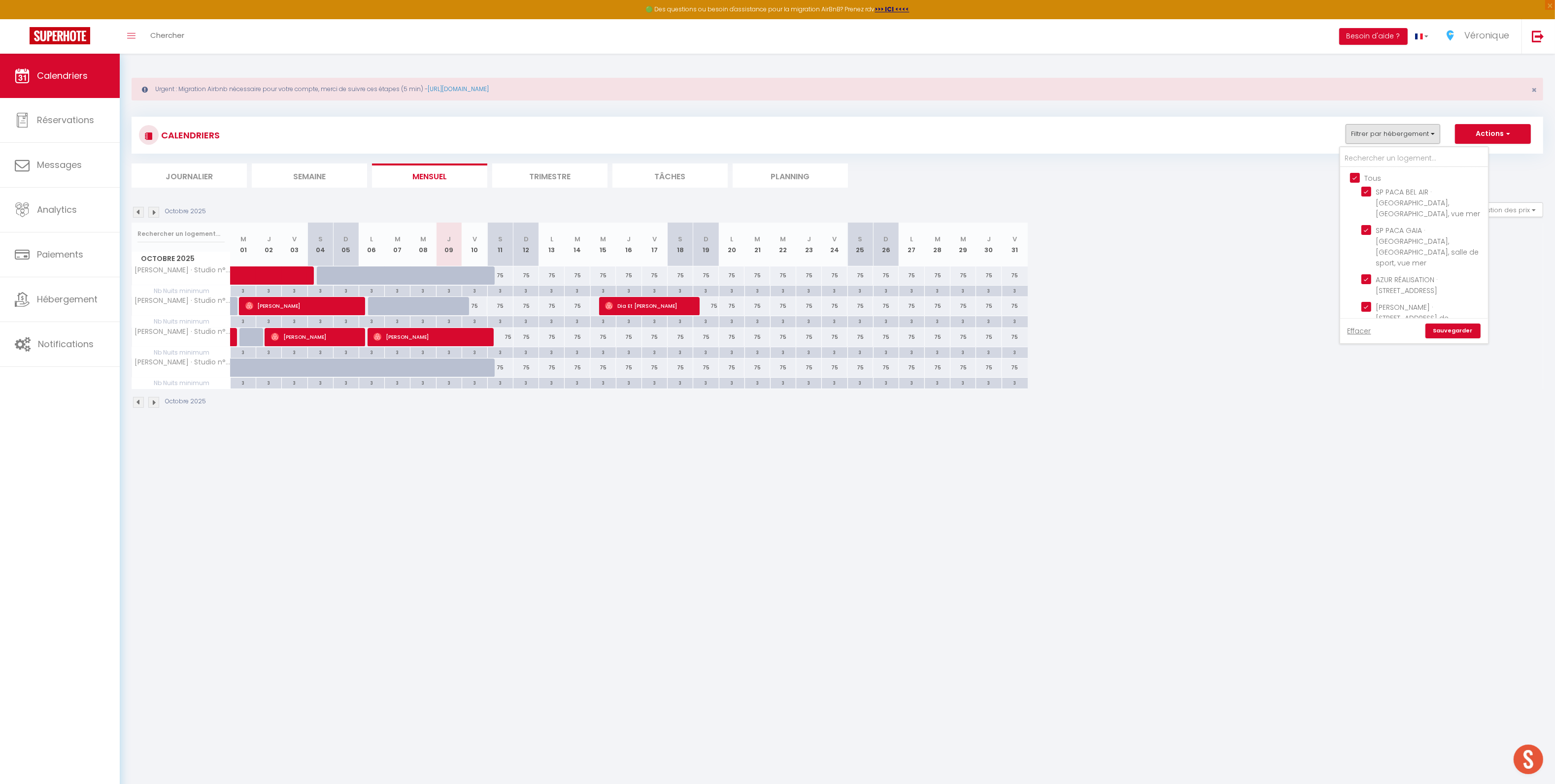
checkbox input "true"
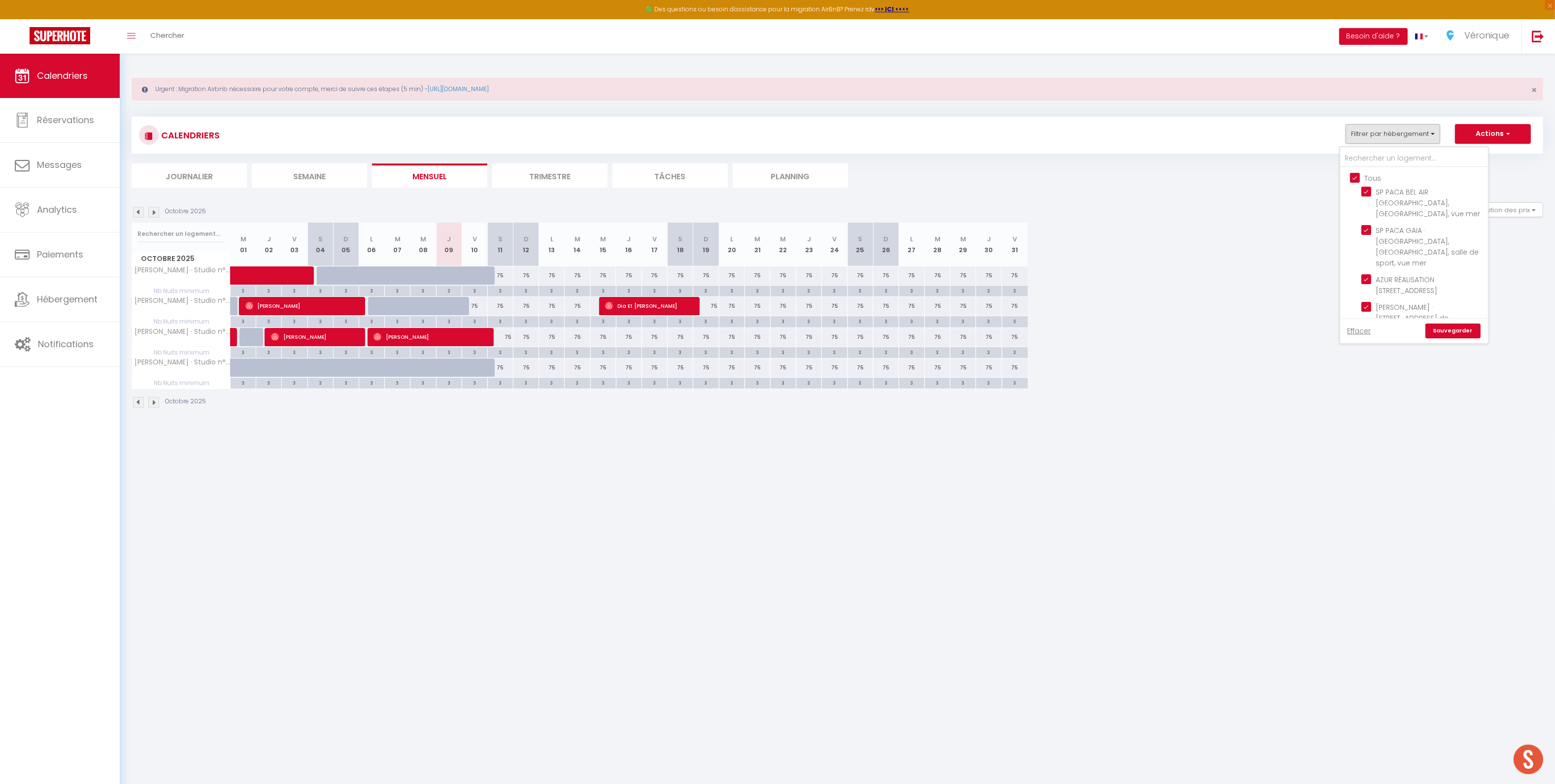
checkbox input "true"
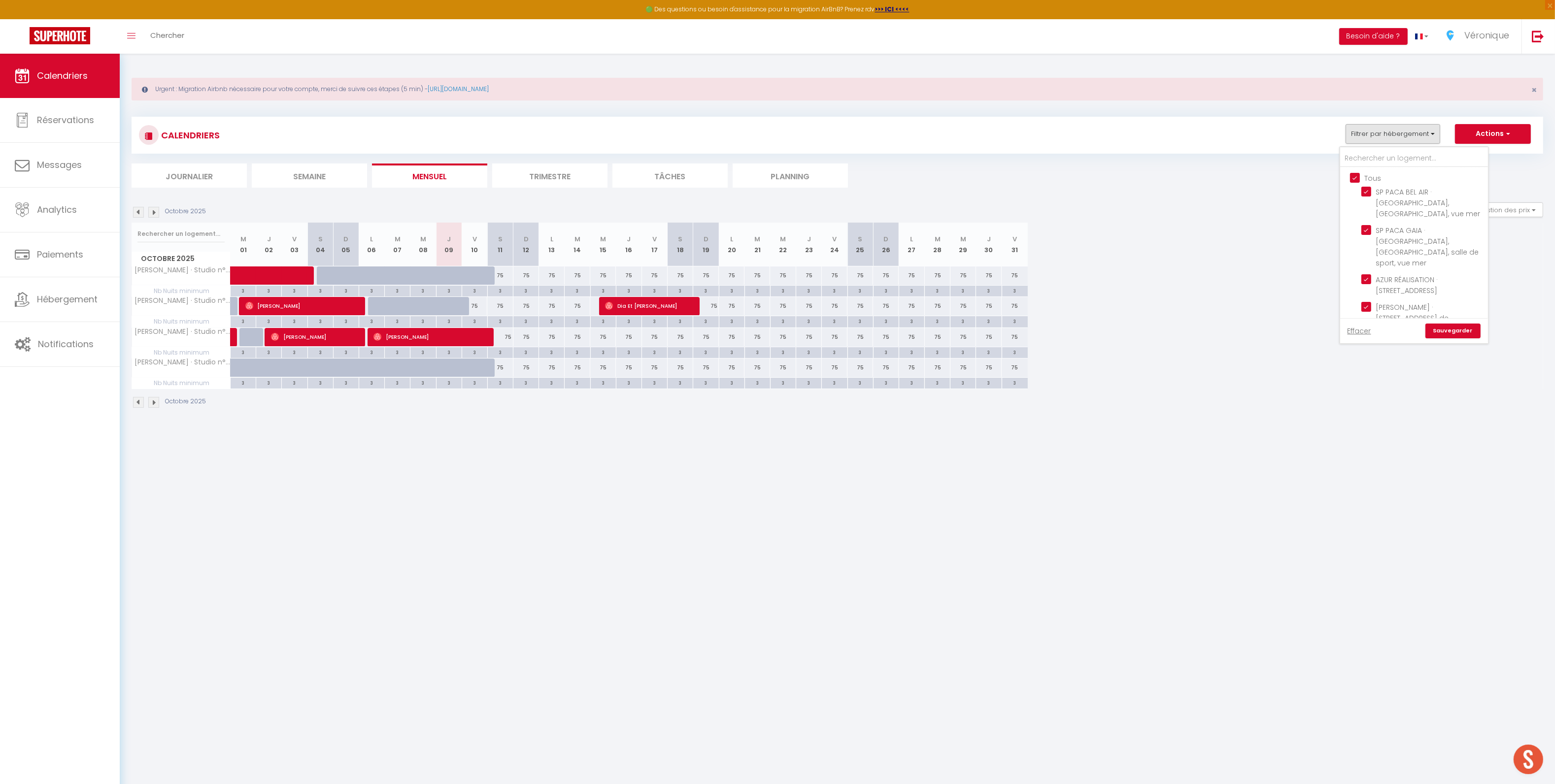
checkbox input "true"
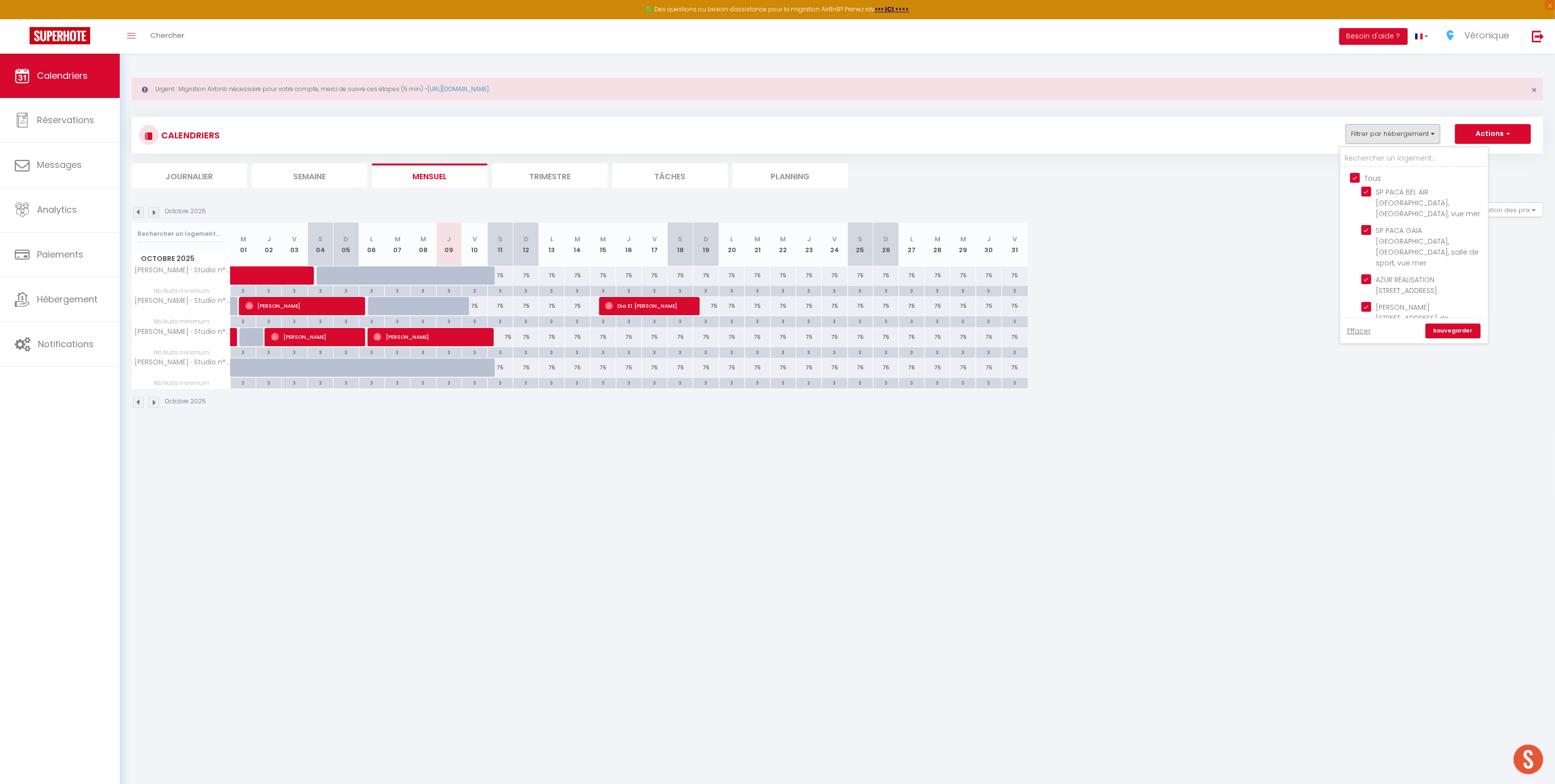
checkbox input "true"
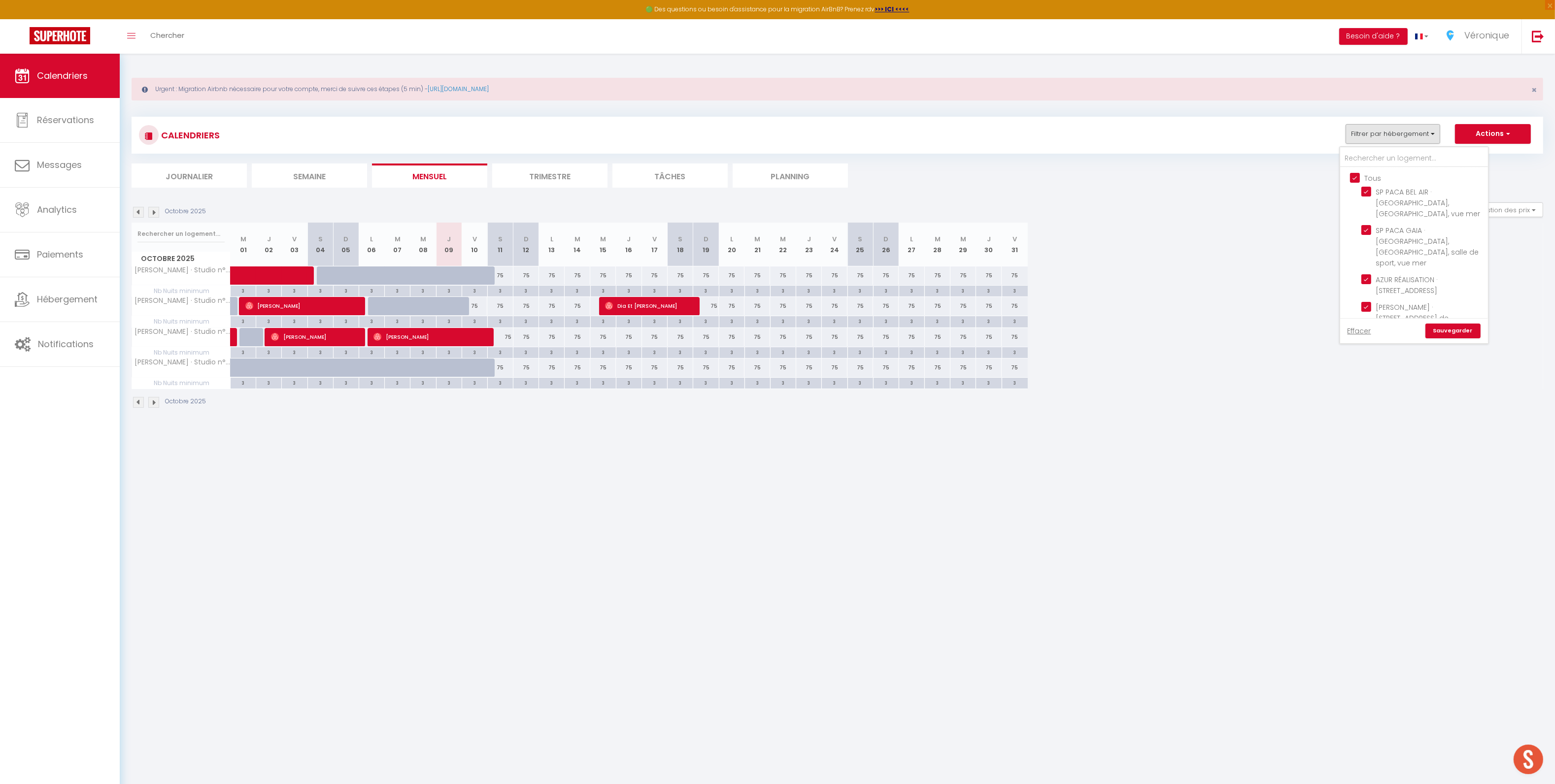
checkbox input "true"
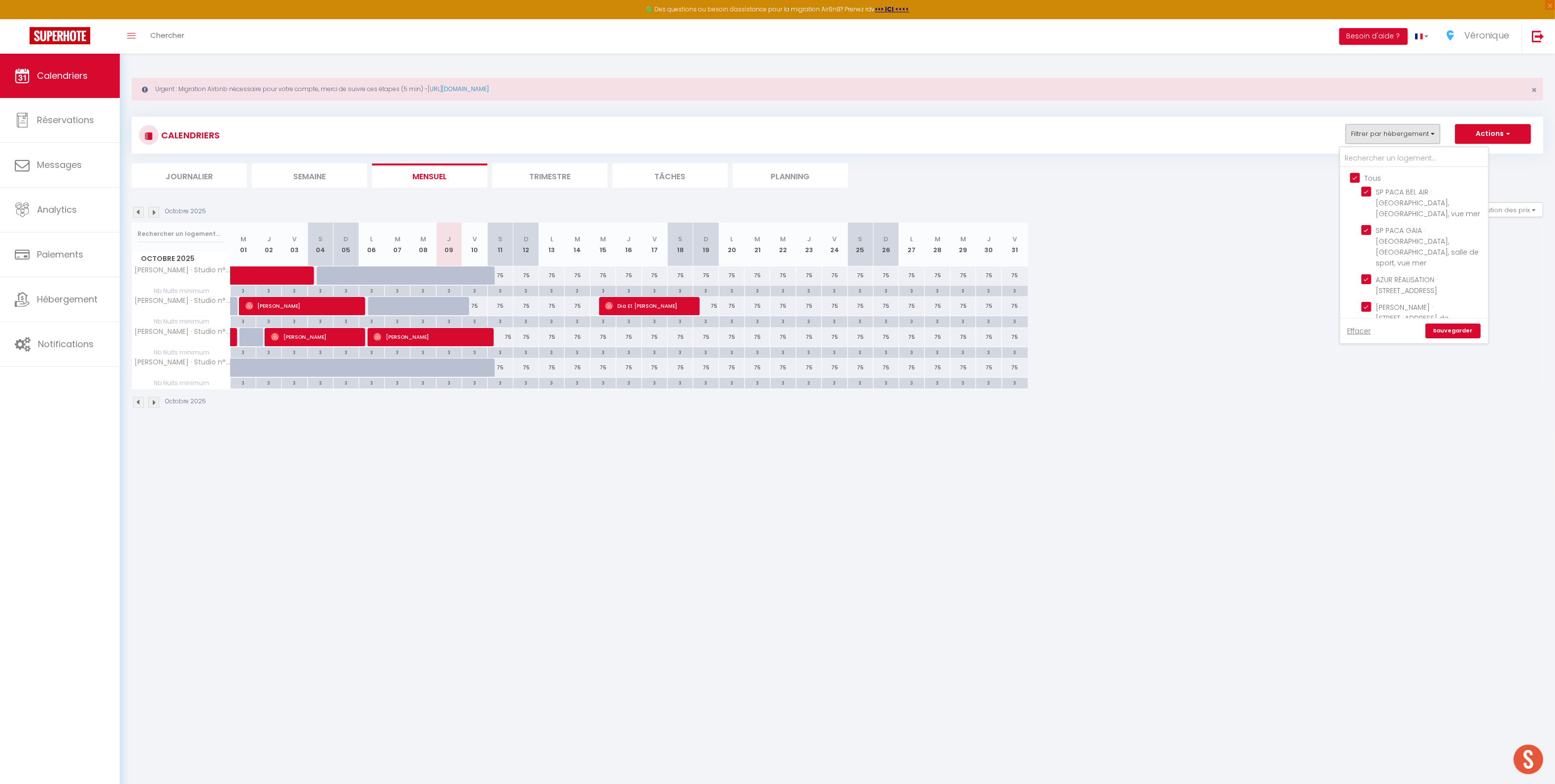
checkbox input "true"
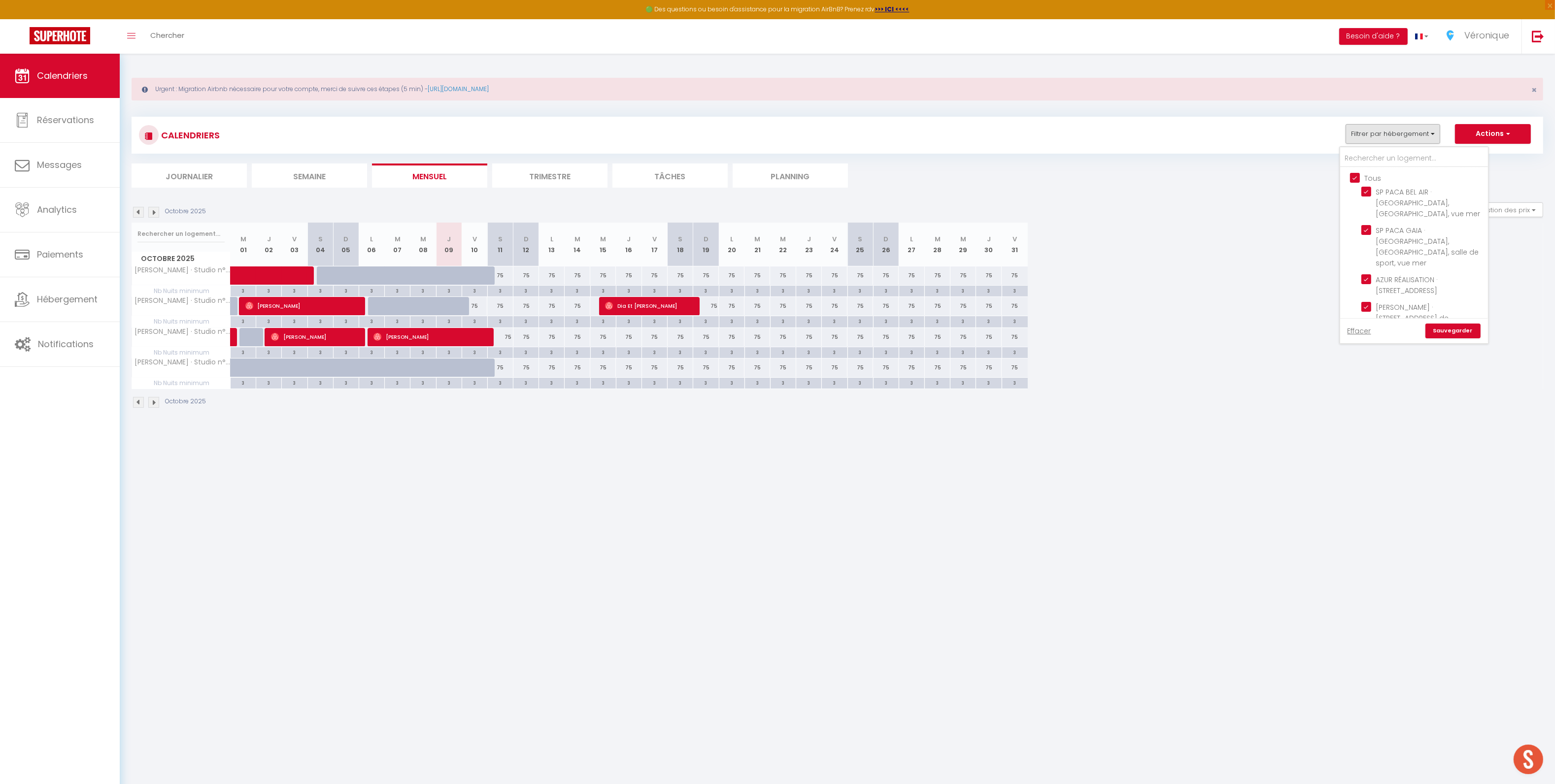
click at [1445, 326] on link "Sauvegarder" at bounding box center [1452, 331] width 55 height 14
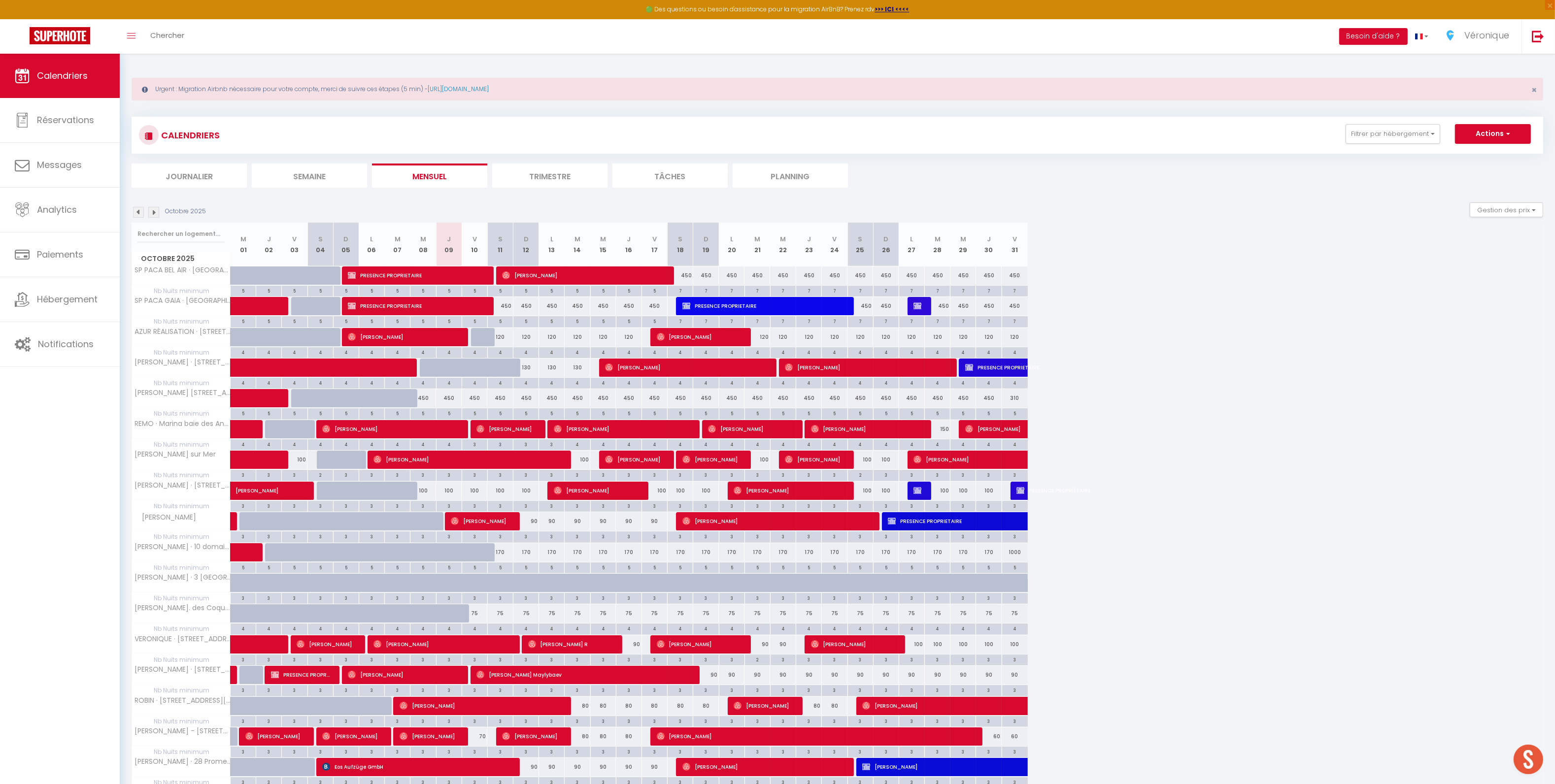
click at [307, 177] on li "Semaine" at bounding box center [309, 176] width 115 height 24
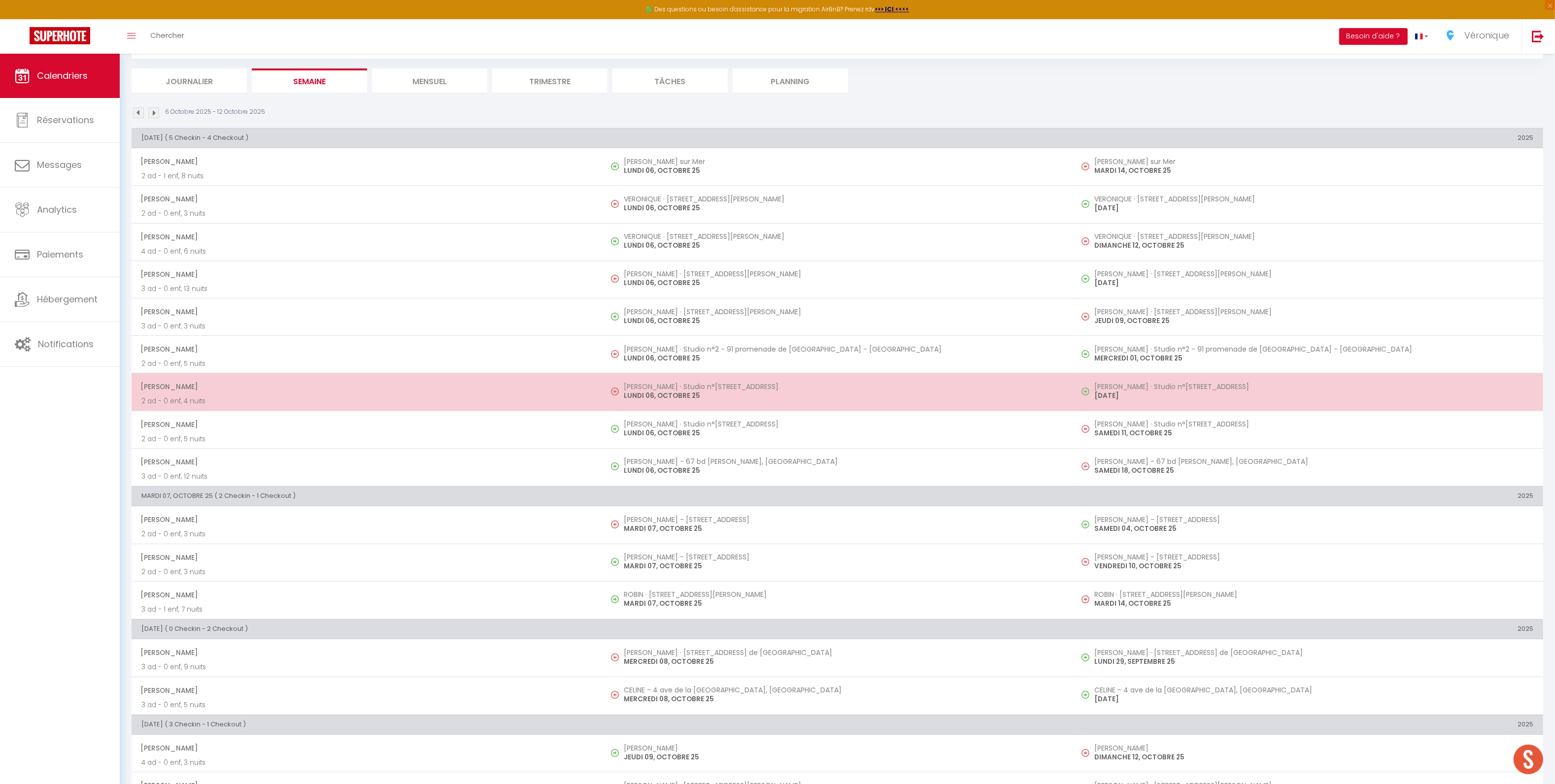
scroll to position [96, 0]
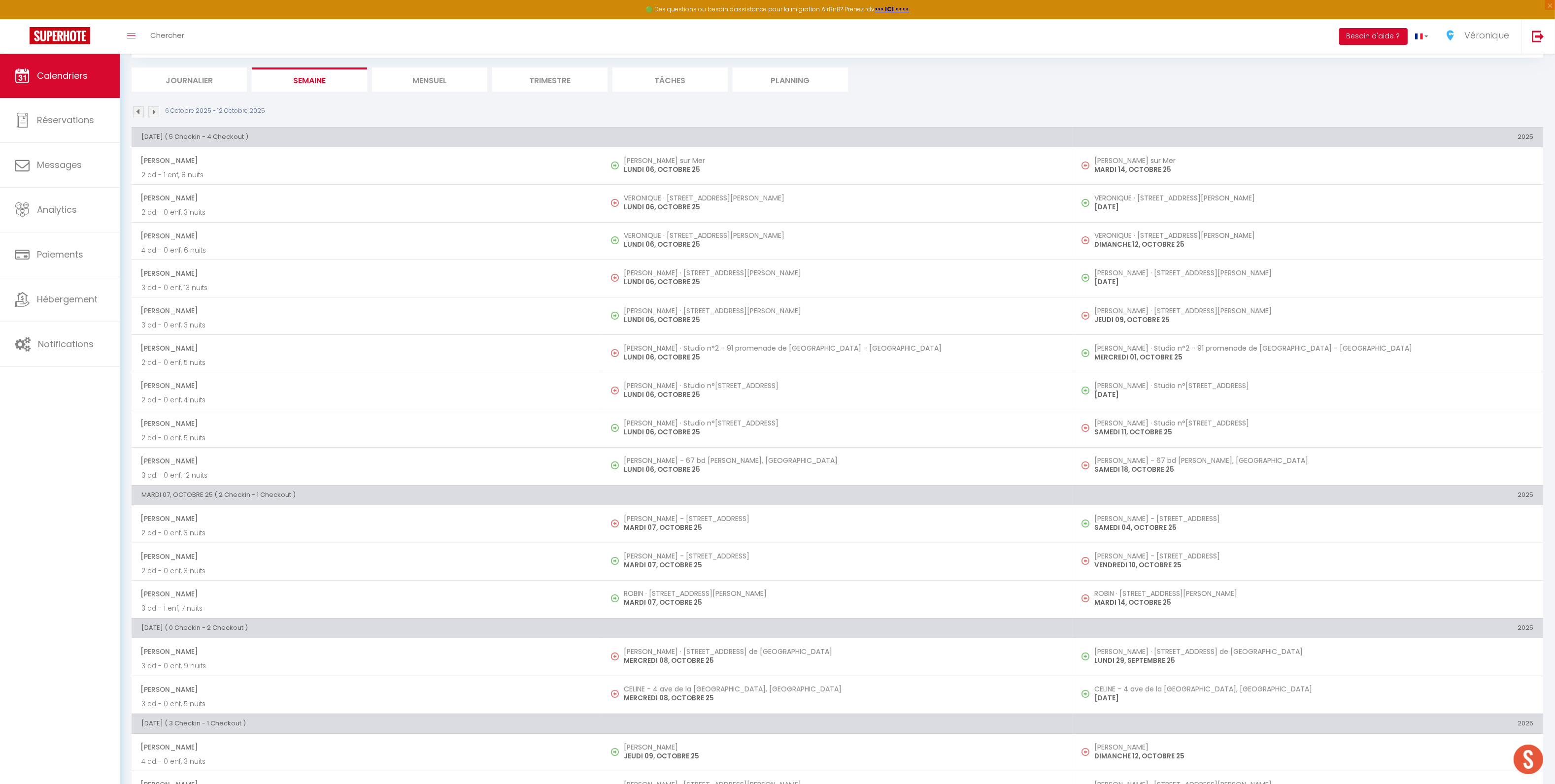
click at [197, 77] on li "Journalier" at bounding box center [189, 80] width 115 height 24
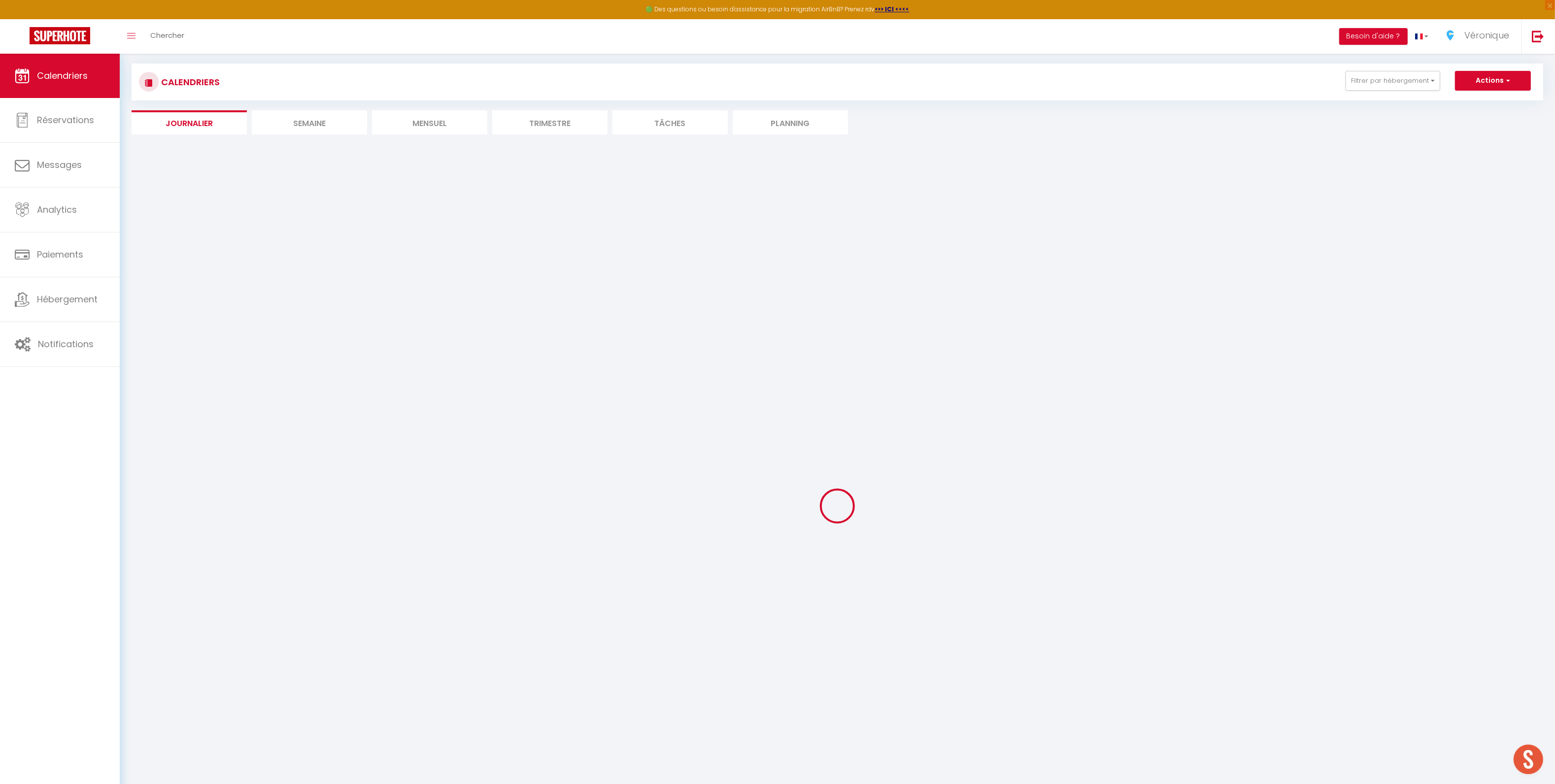
scroll to position [96, 0]
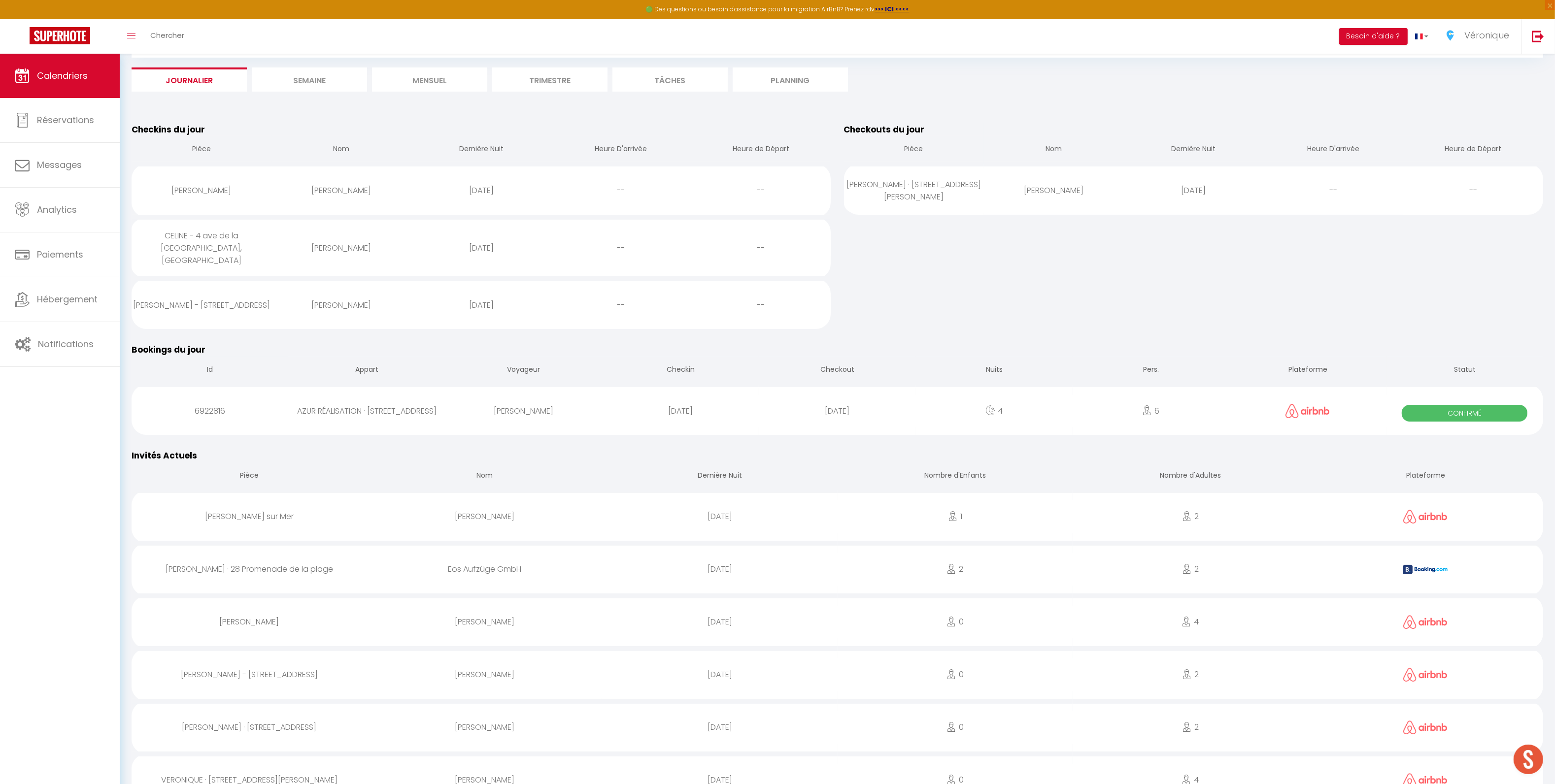
click at [200, 244] on div "CELINE - 4 ave de la [GEOGRAPHIC_DATA], [GEOGRAPHIC_DATA]" at bounding box center [202, 248] width 140 height 57
select select "0"
select select "1"
select select
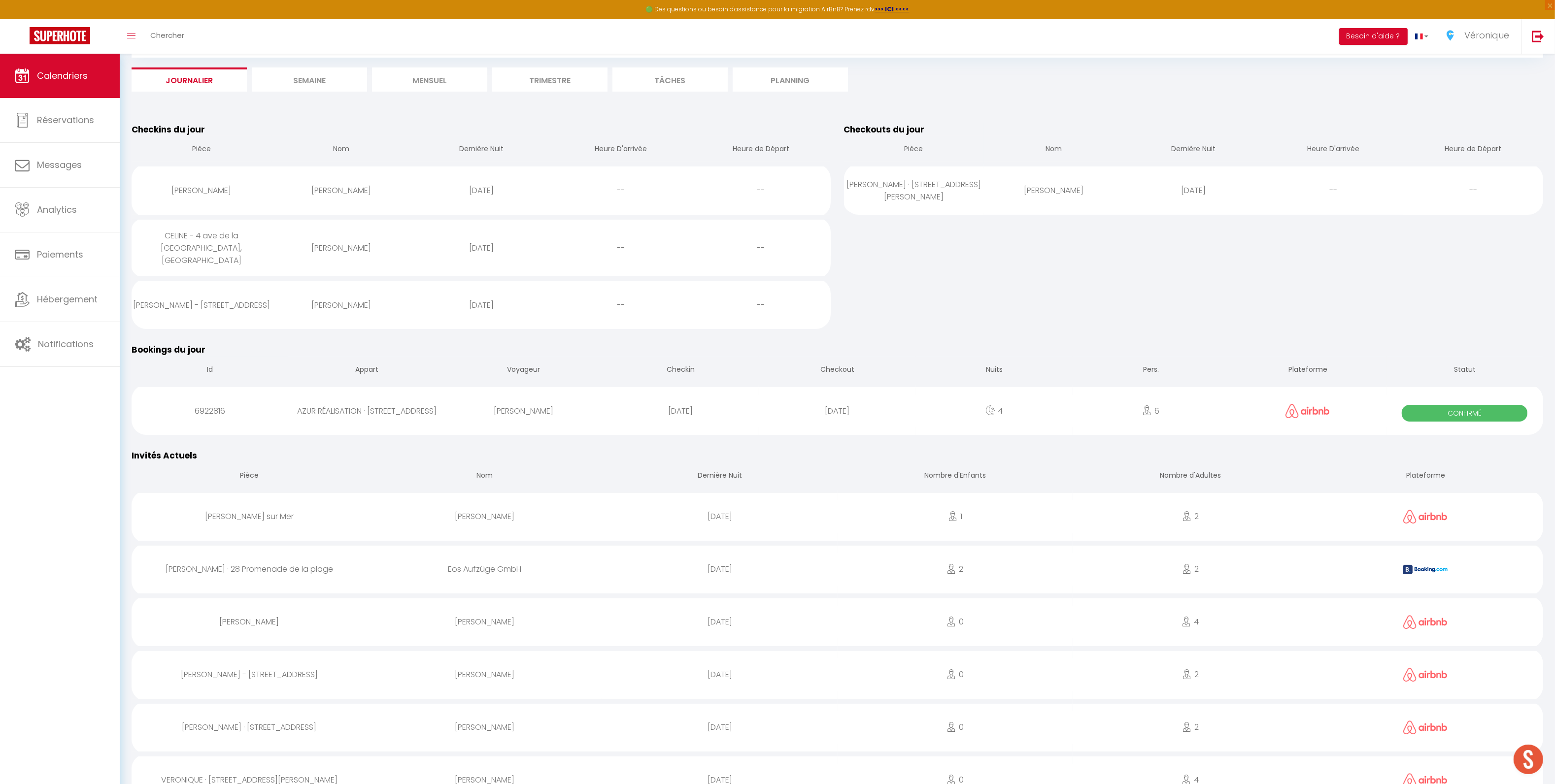
select select
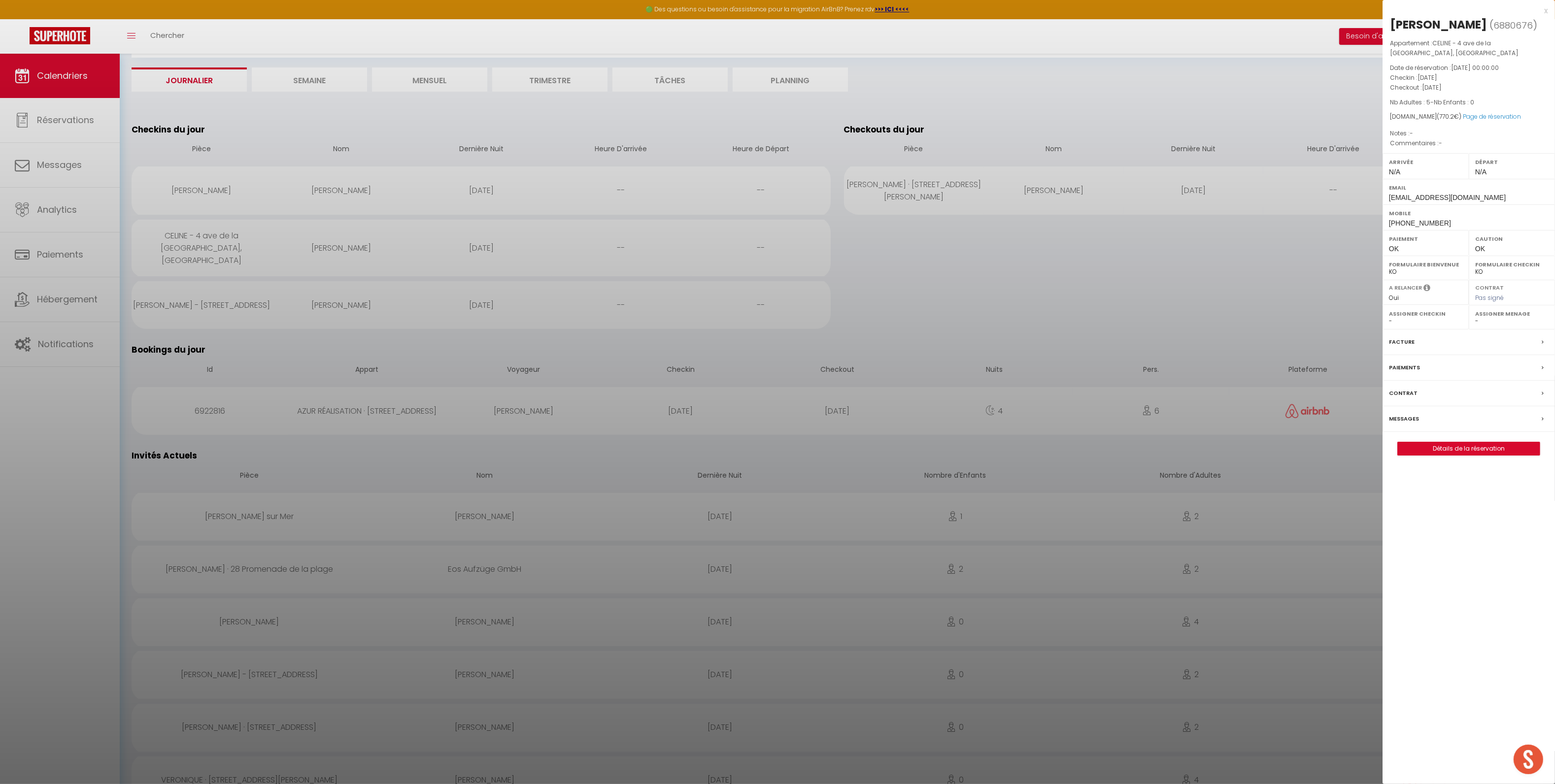
drag, startPoint x: 1390, startPoint y: 23, endPoint x: 1534, endPoint y: 22, distance: 144.0
click at [1534, 22] on h2 "[PERSON_NAME] ( 6880676 )" at bounding box center [1469, 25] width 158 height 17
copy div "[PERSON_NAME]"
click at [336, 297] on div at bounding box center [778, 392] width 1555 height 784
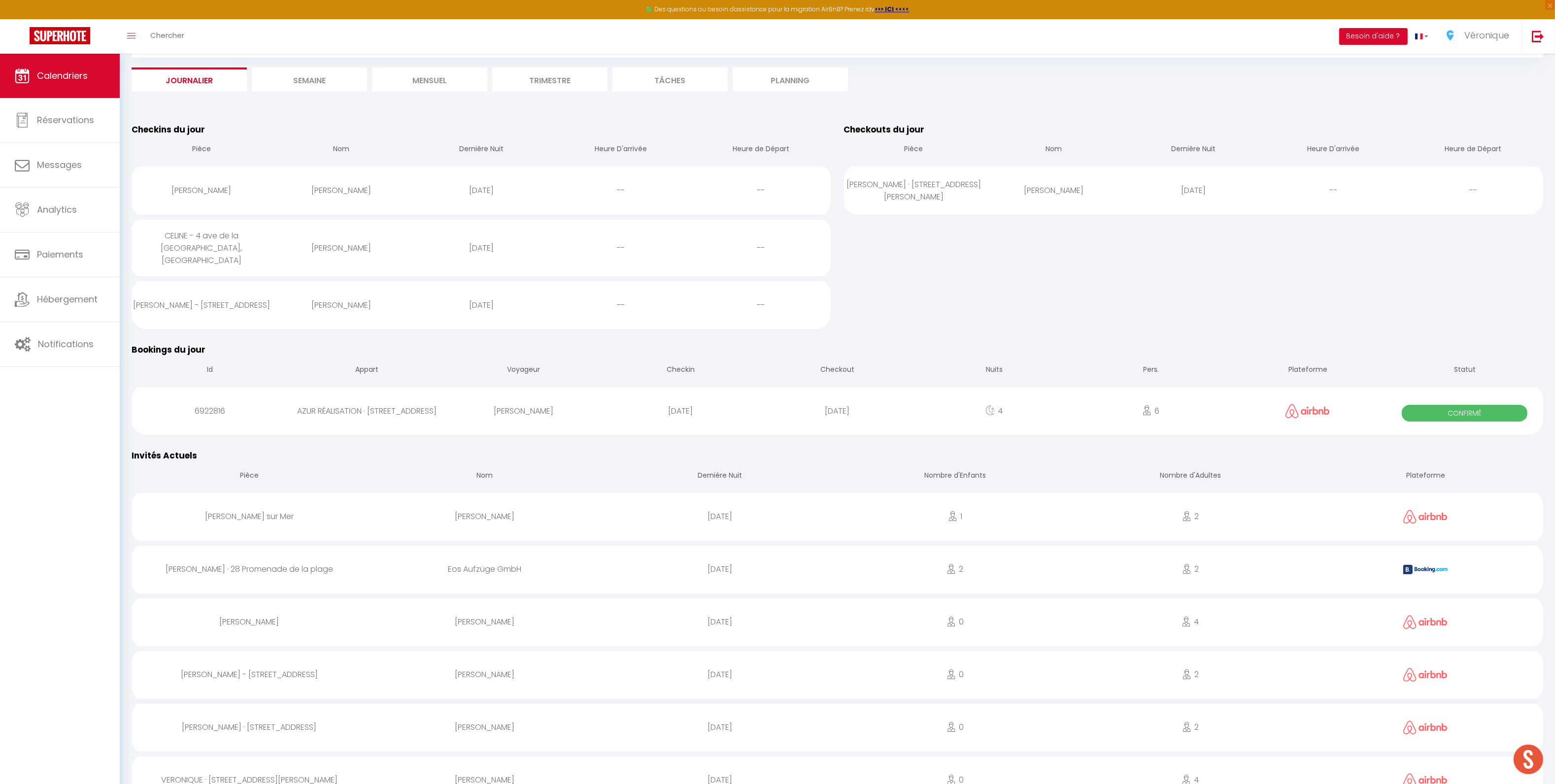
click at [374, 301] on div "[PERSON_NAME]" at bounding box center [342, 305] width 140 height 32
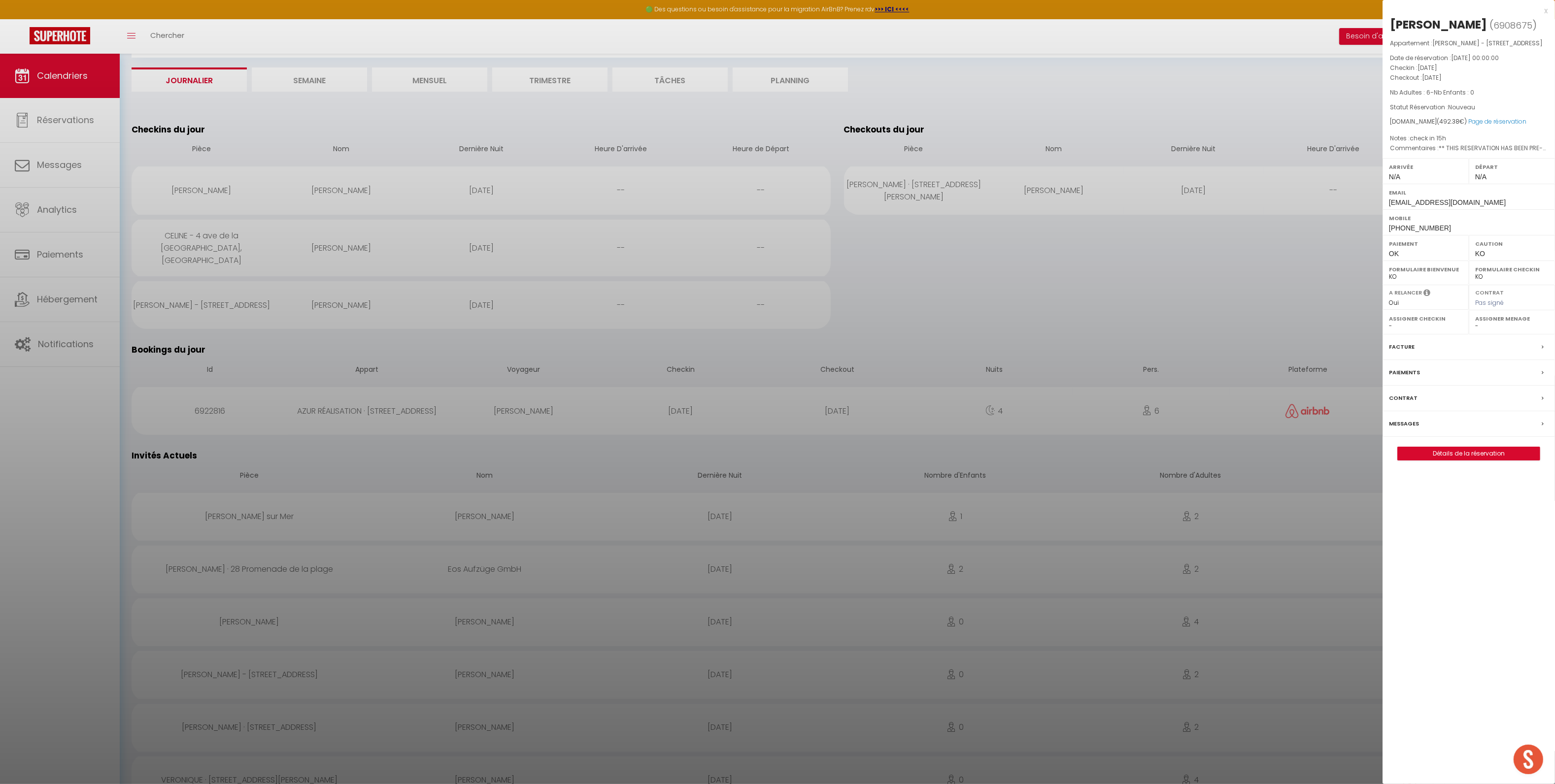
drag, startPoint x: 1390, startPoint y: 25, endPoint x: 1448, endPoint y: 24, distance: 58.0
click at [1448, 24] on div "[PERSON_NAME]" at bounding box center [1438, 25] width 97 height 16
copy div "[PERSON_NAME]"
click at [1545, 11] on div "x" at bounding box center [1464, 11] width 165 height 12
